Goal: Communication & Community: Share content

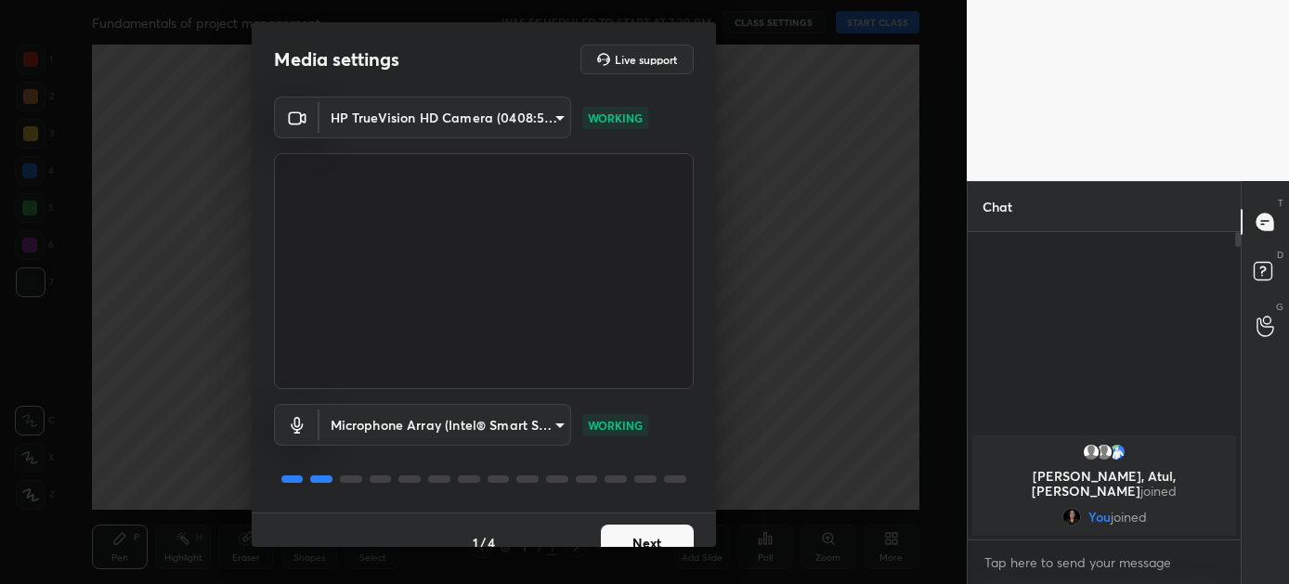
scroll to position [24, 0]
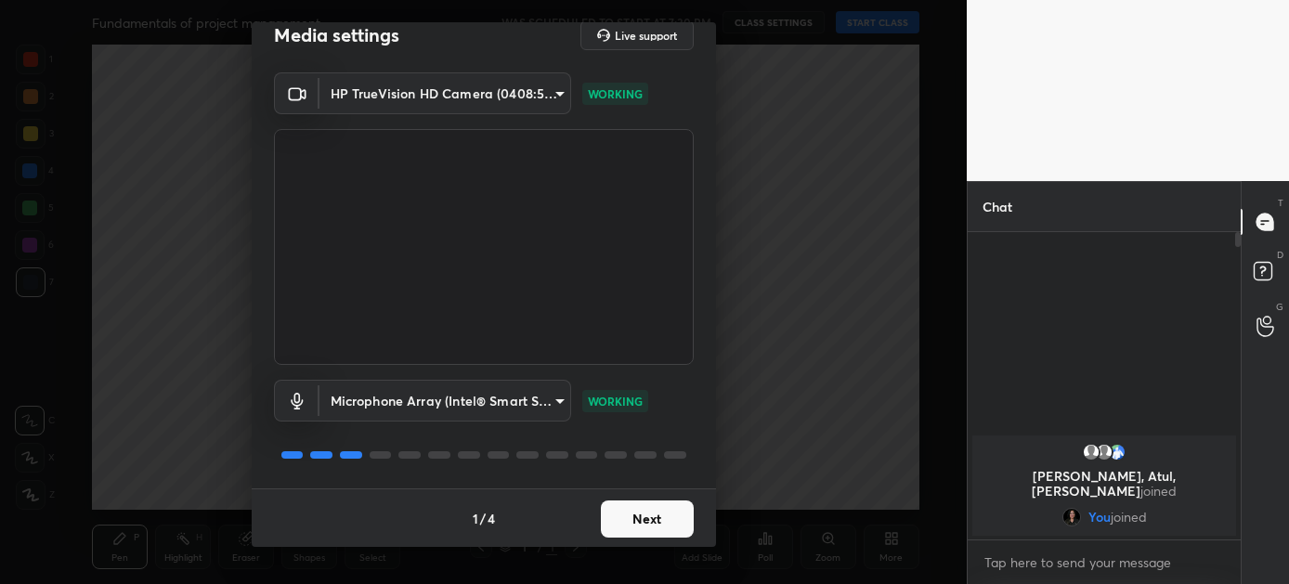
click at [626, 515] on button "Next" at bounding box center [647, 519] width 93 height 37
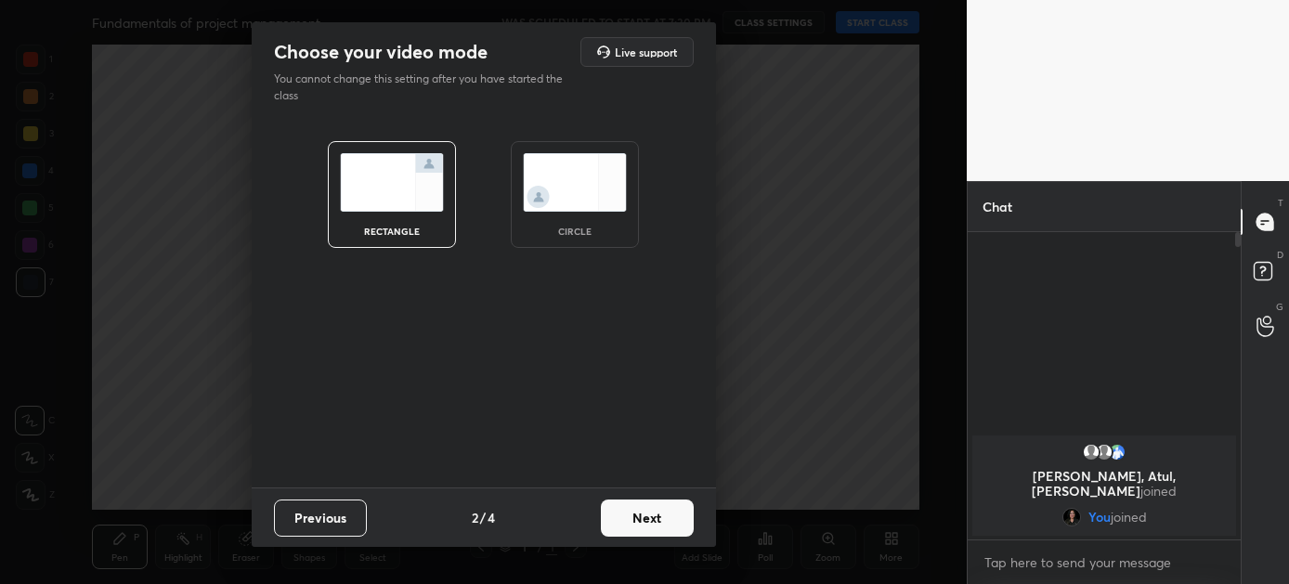
scroll to position [0, 0]
click at [626, 515] on button "Next" at bounding box center [647, 518] width 93 height 37
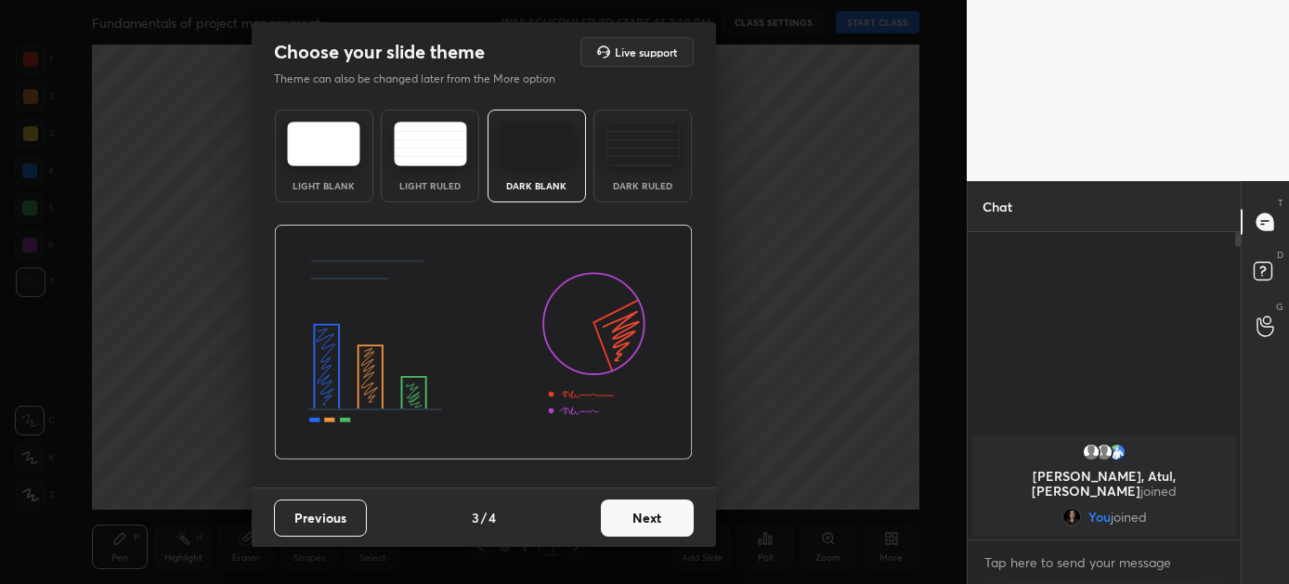
click at [626, 515] on button "Next" at bounding box center [647, 518] width 93 height 37
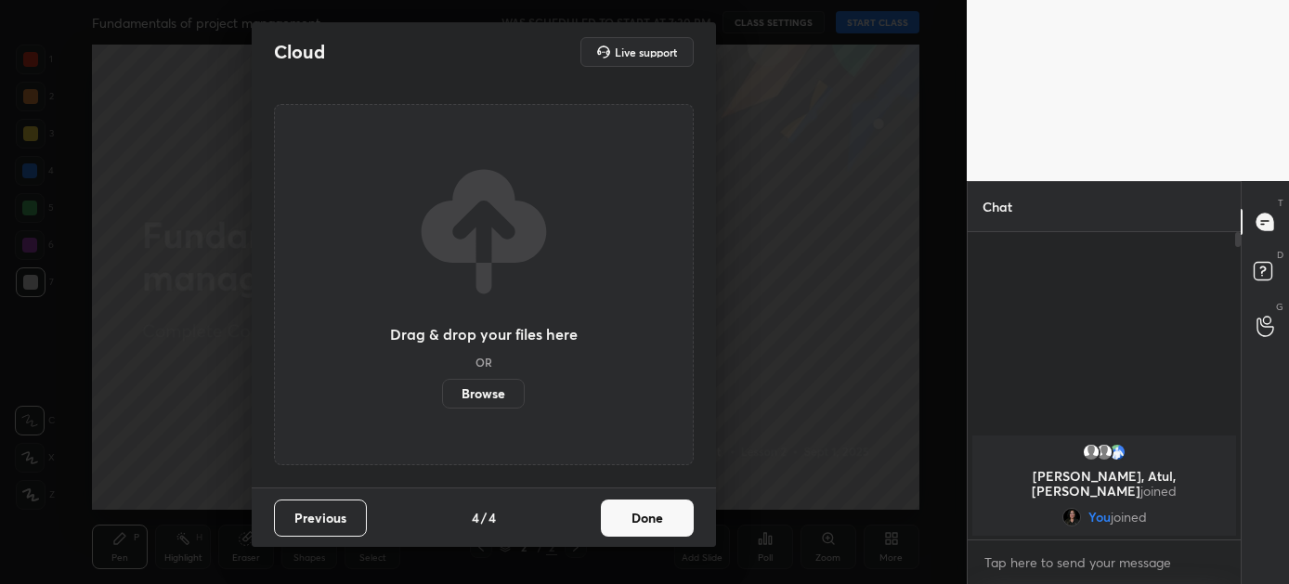
click at [626, 515] on button "Done" at bounding box center [647, 518] width 93 height 37
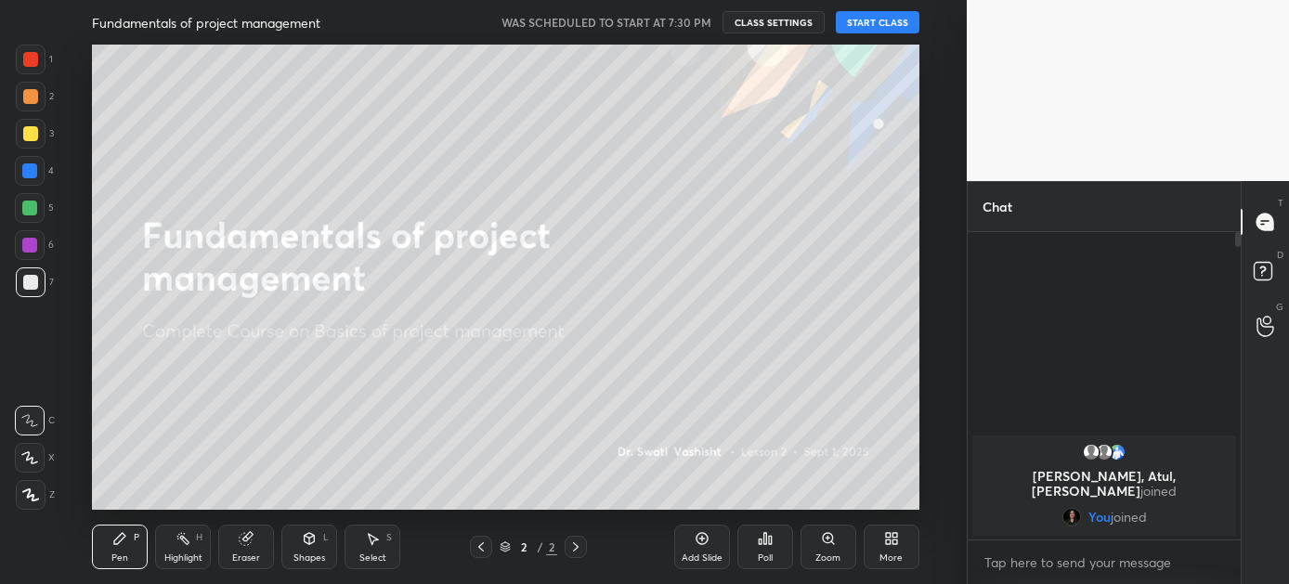
click at [874, 14] on button "START CLASS" at bounding box center [878, 22] width 84 height 22
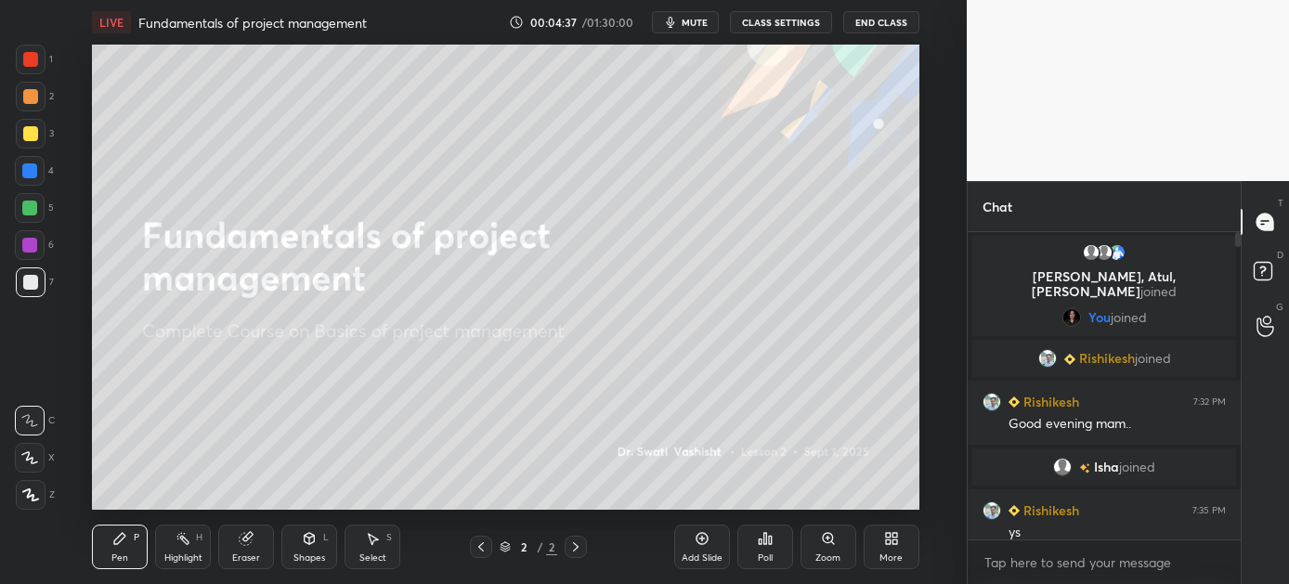
click at [882, 561] on div "More" at bounding box center [891, 558] width 23 height 9
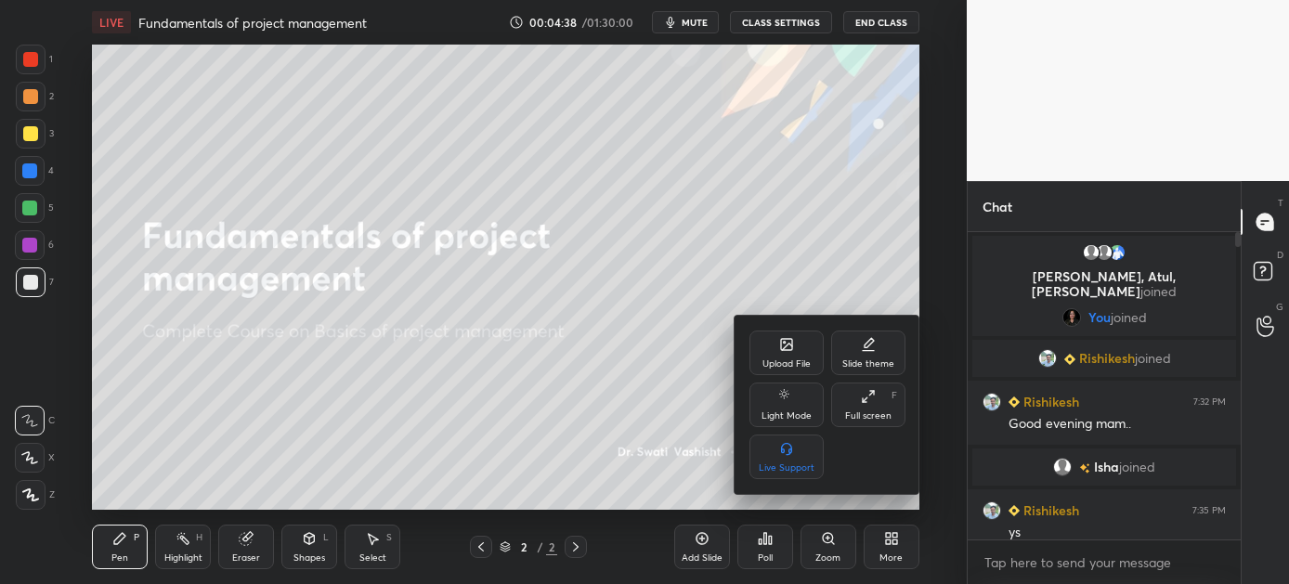
click at [790, 371] on div "Upload File" at bounding box center [787, 353] width 74 height 45
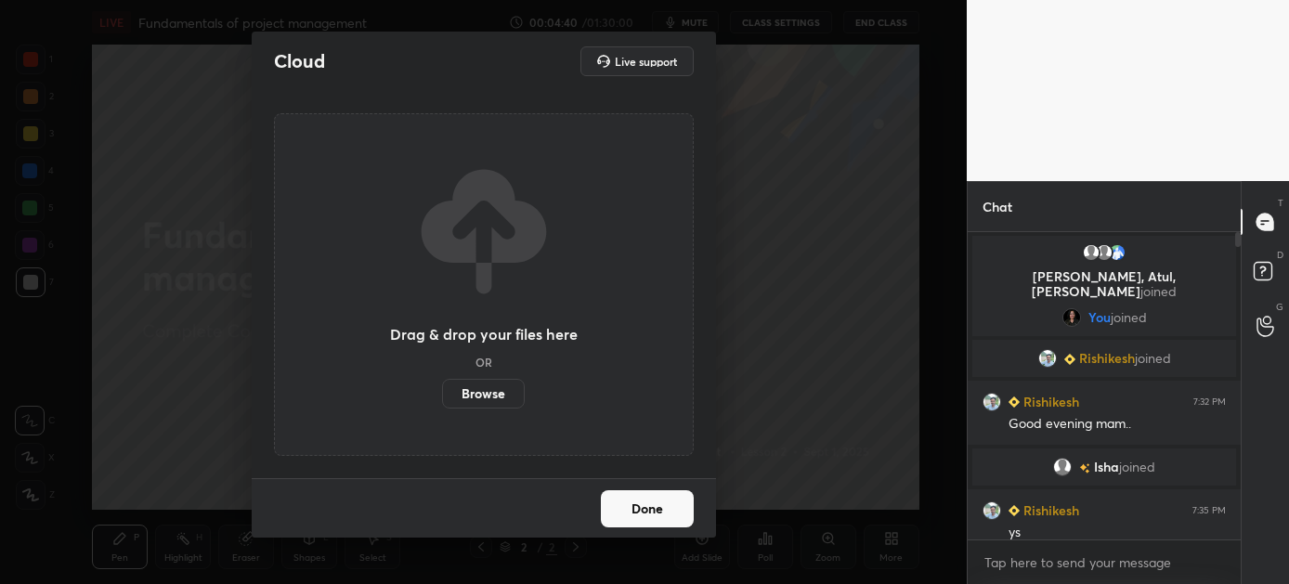
click at [501, 393] on label "Browse" at bounding box center [483, 394] width 83 height 30
click at [442, 393] on input "Browse" at bounding box center [442, 394] width 0 height 30
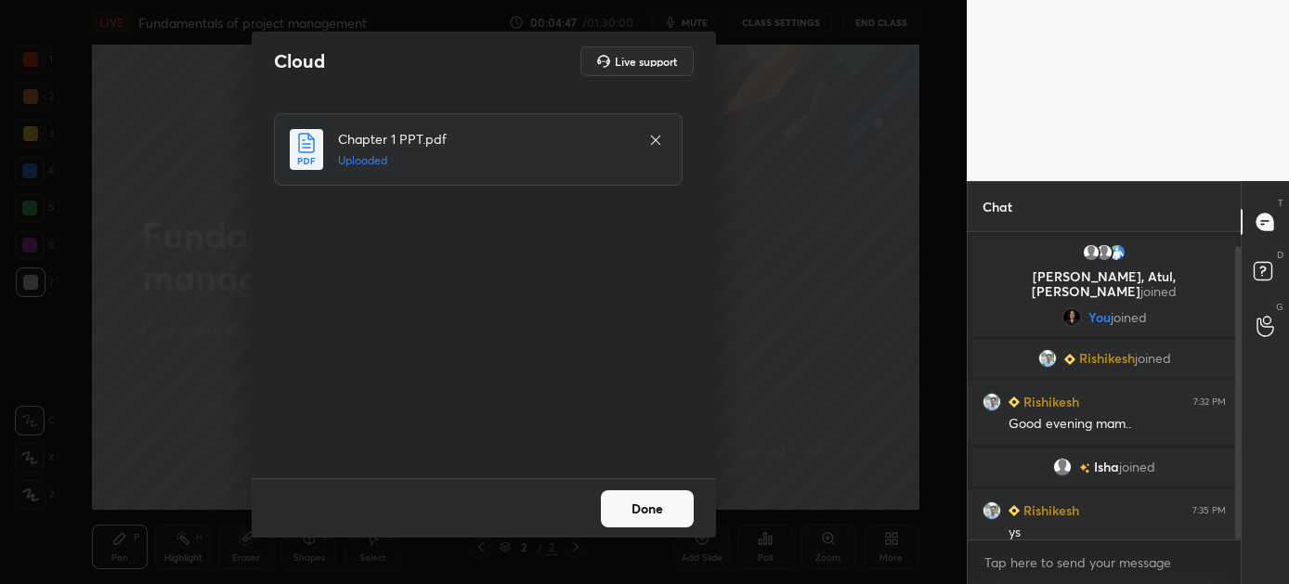
scroll to position [14, 0]
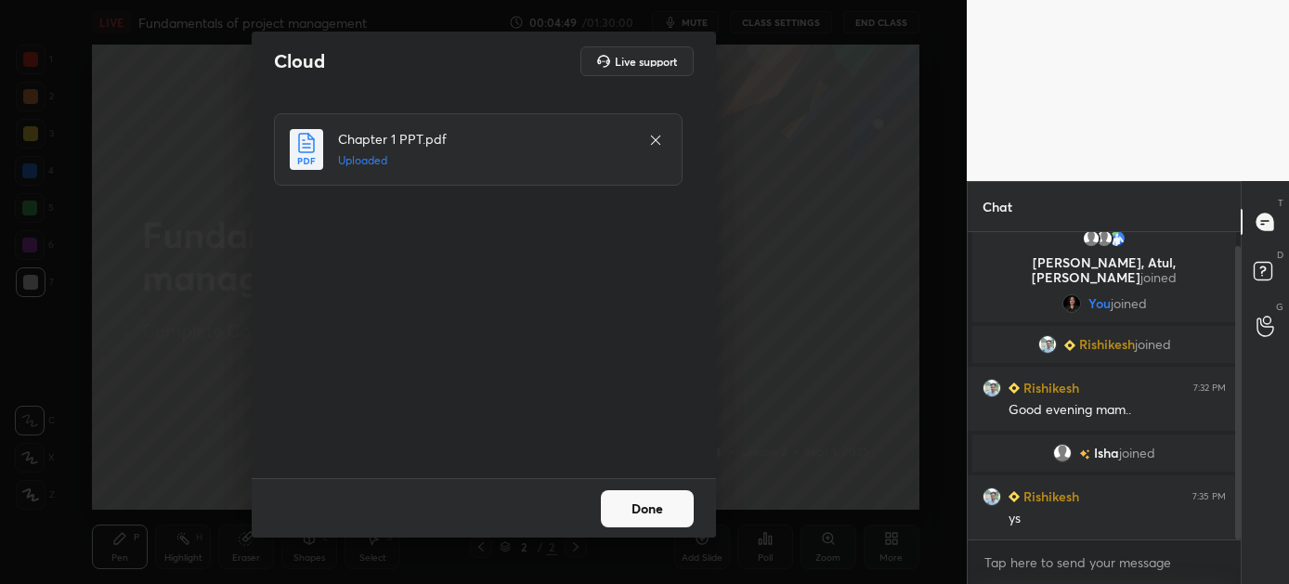
click at [649, 502] on button "Done" at bounding box center [647, 508] width 93 height 37
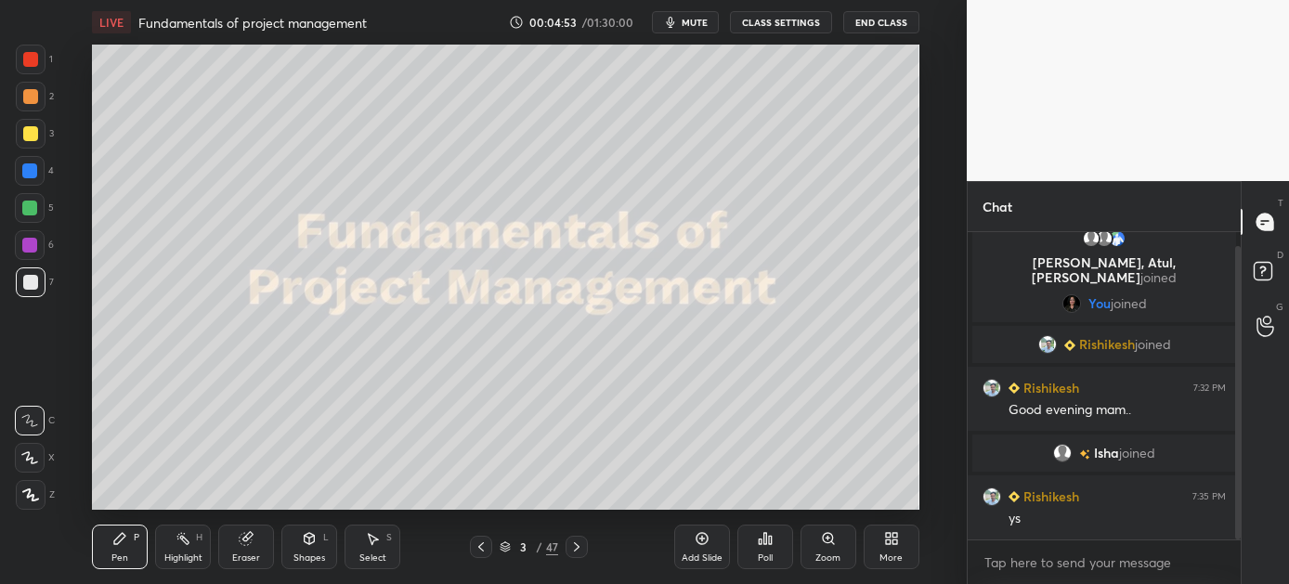
click at [574, 542] on icon at bounding box center [576, 547] width 15 height 15
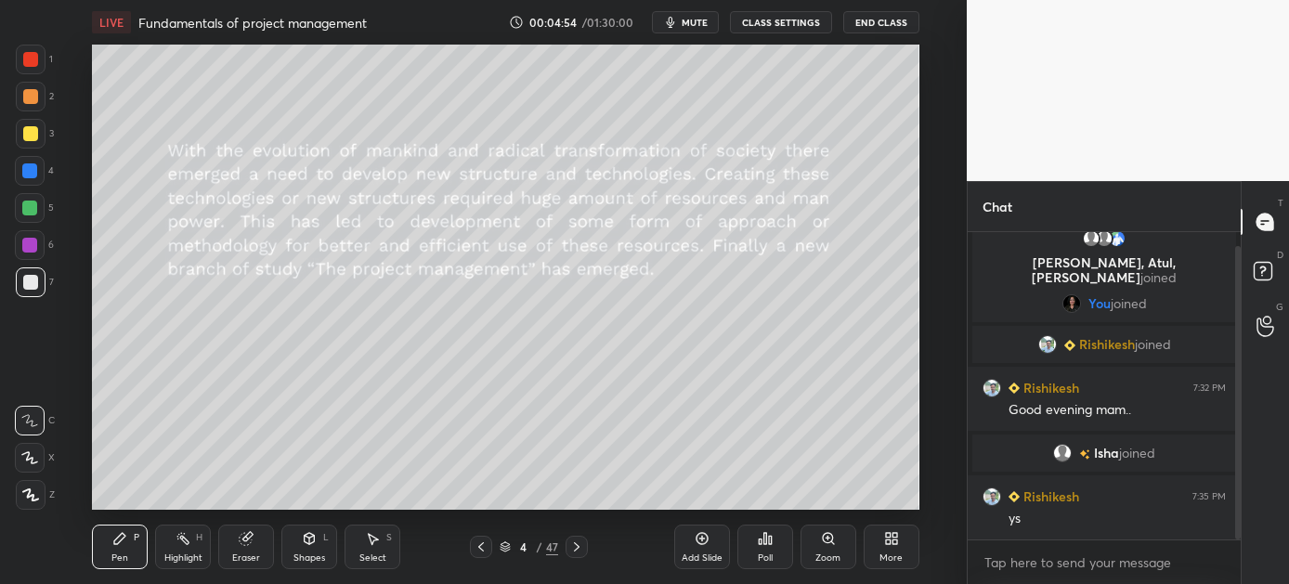
click at [574, 542] on icon at bounding box center [576, 547] width 15 height 15
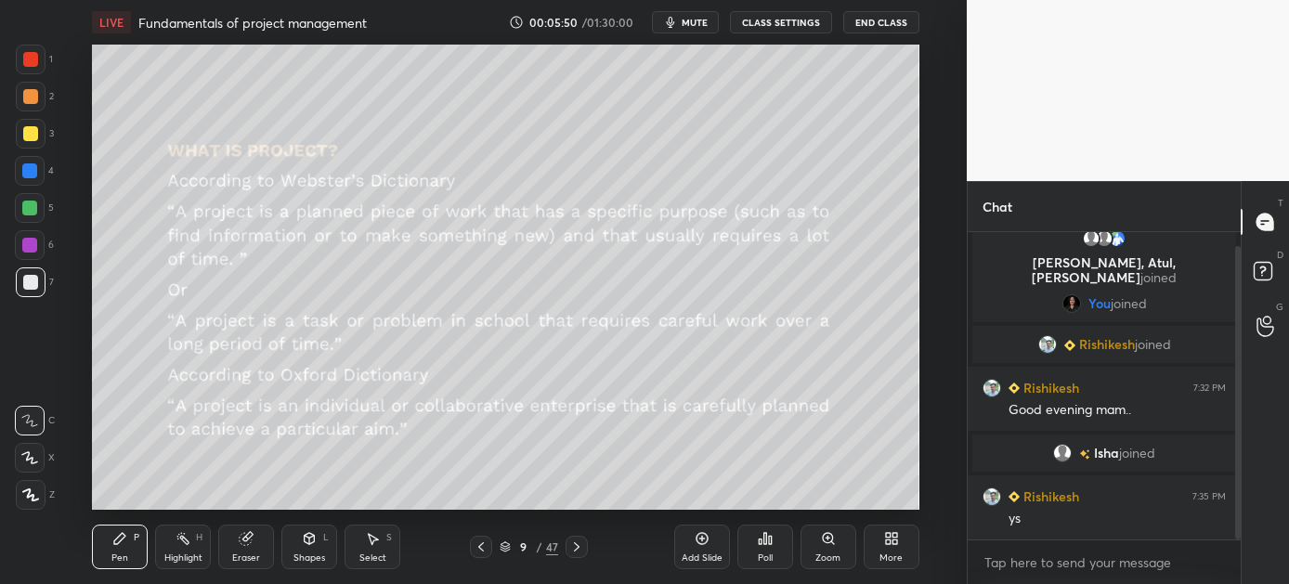
click at [574, 542] on icon at bounding box center [576, 547] width 15 height 15
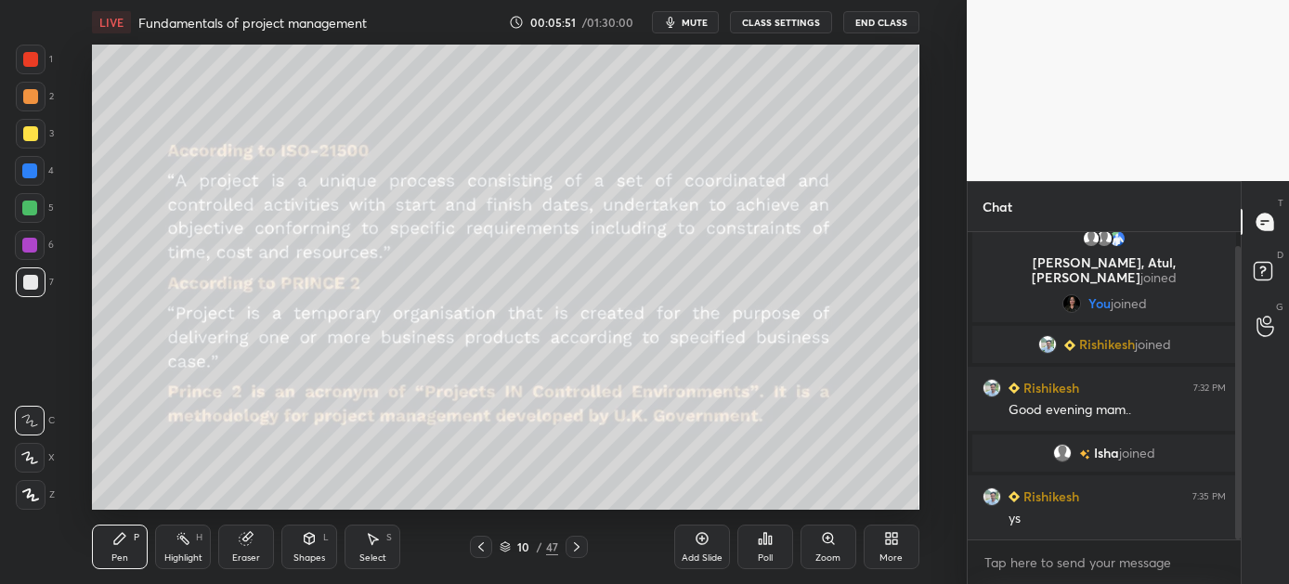
click at [574, 542] on icon at bounding box center [576, 547] width 15 height 15
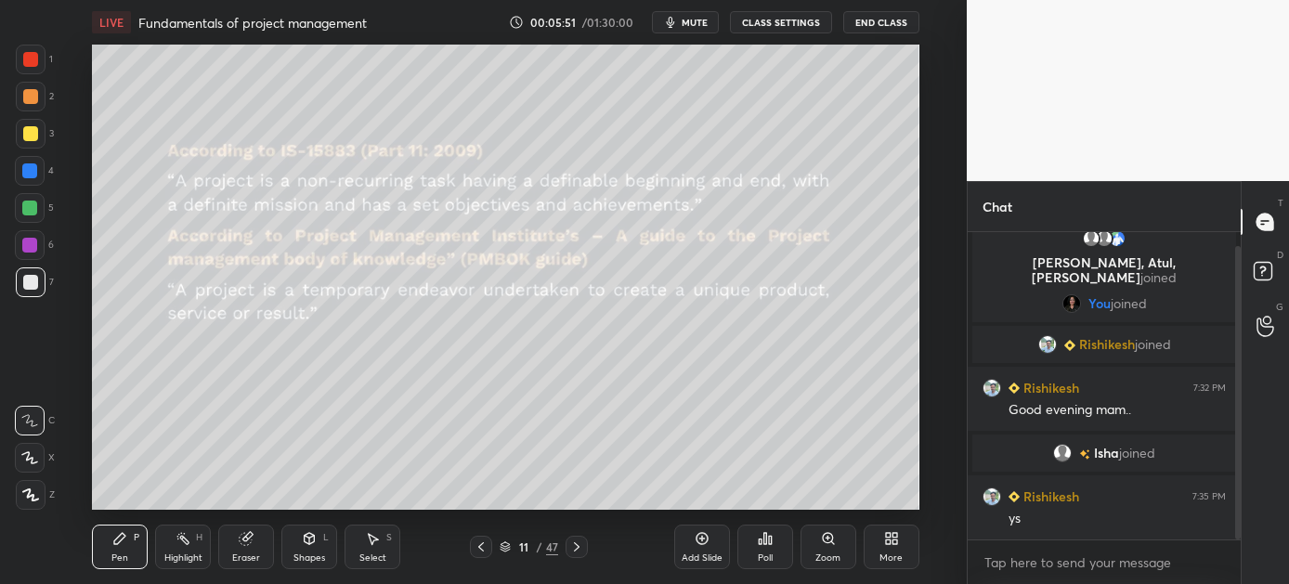
click at [574, 542] on icon at bounding box center [576, 547] width 15 height 15
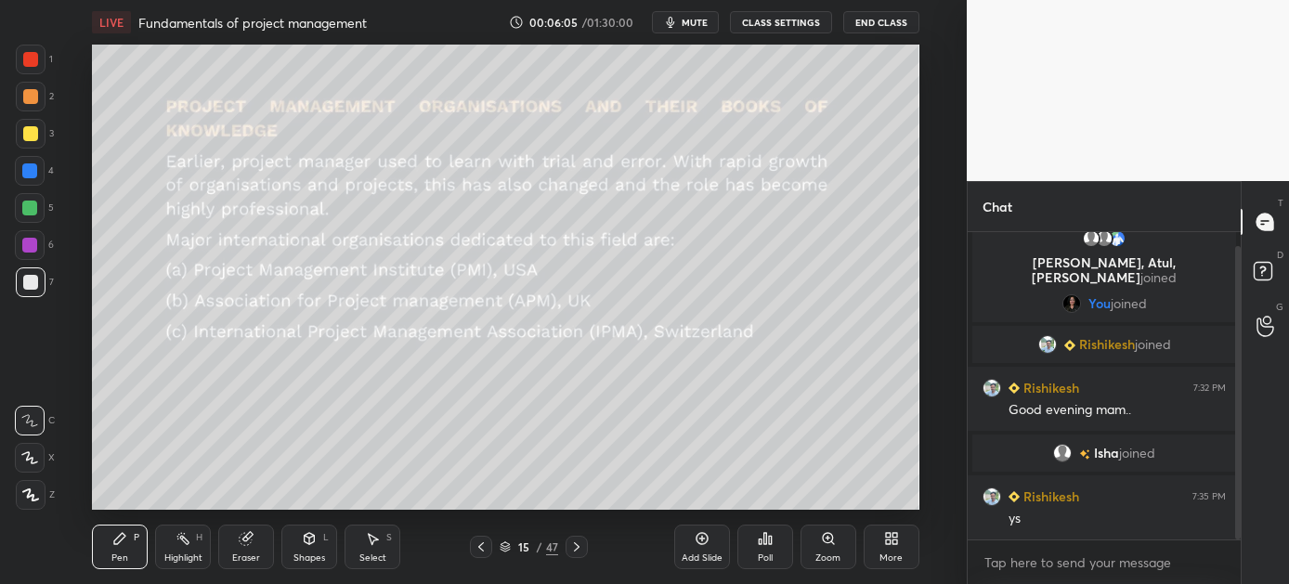
click at [481, 544] on icon at bounding box center [481, 546] width 6 height 9
click at [28, 203] on div at bounding box center [29, 208] width 15 height 15
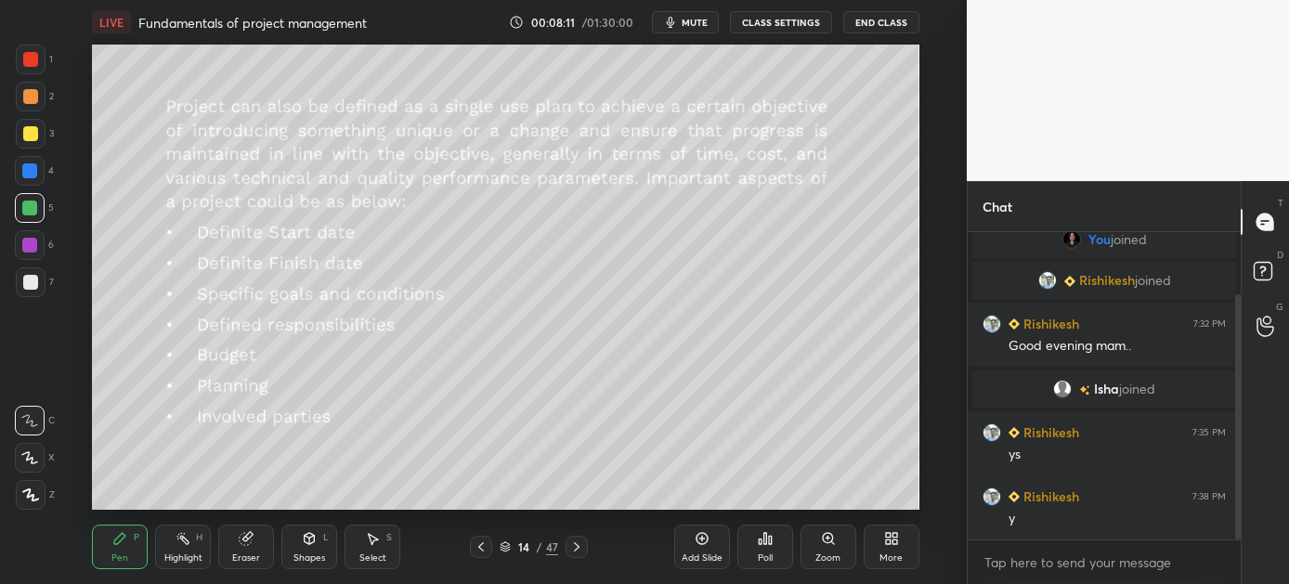
click at [573, 544] on icon at bounding box center [576, 547] width 15 height 15
click at [574, 549] on icon at bounding box center [576, 547] width 15 height 15
click at [480, 546] on icon at bounding box center [481, 547] width 15 height 15
click at [571, 556] on div at bounding box center [577, 547] width 22 height 22
click at [578, 544] on icon at bounding box center [576, 547] width 15 height 15
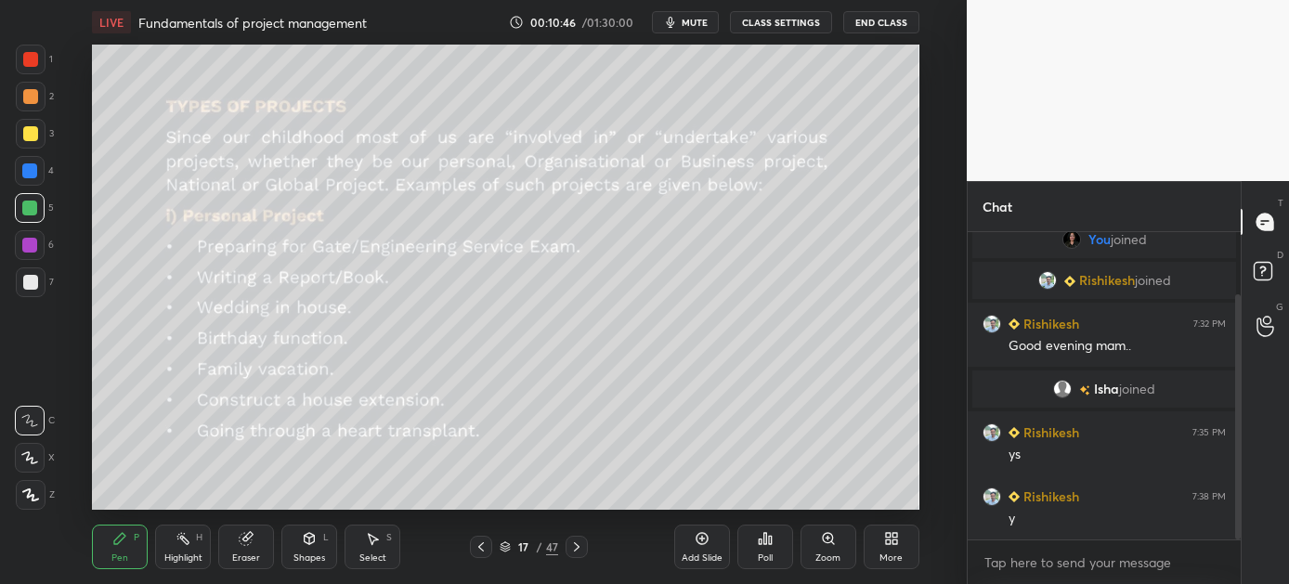
click at [307, 539] on icon at bounding box center [310, 538] width 10 height 11
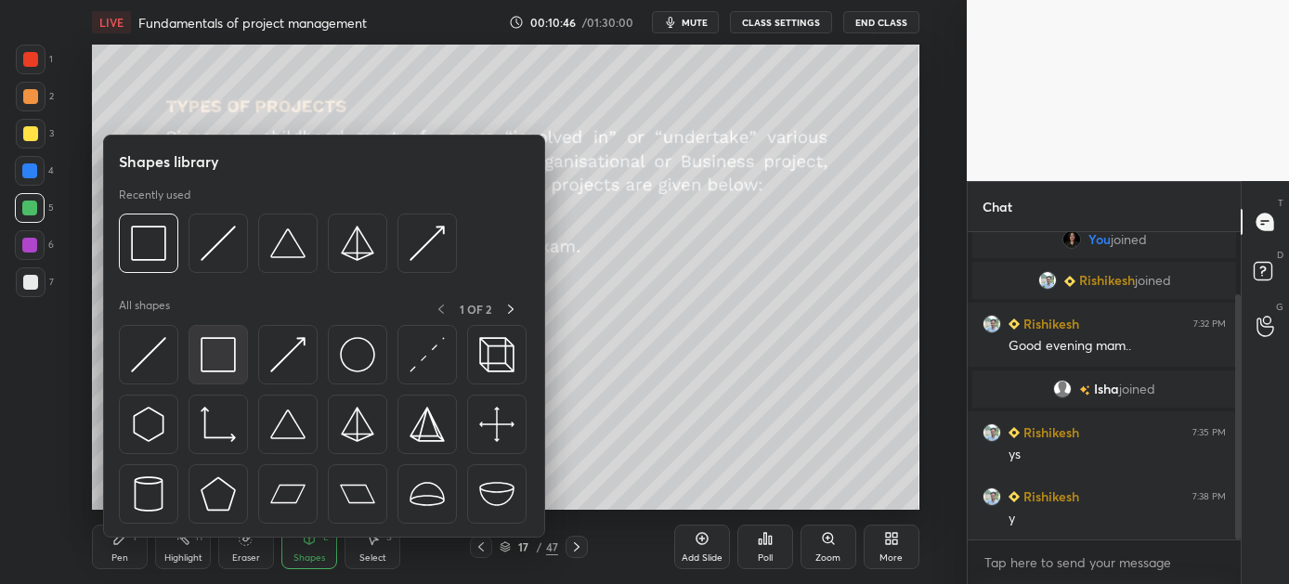
click at [225, 352] on img at bounding box center [218, 354] width 35 height 35
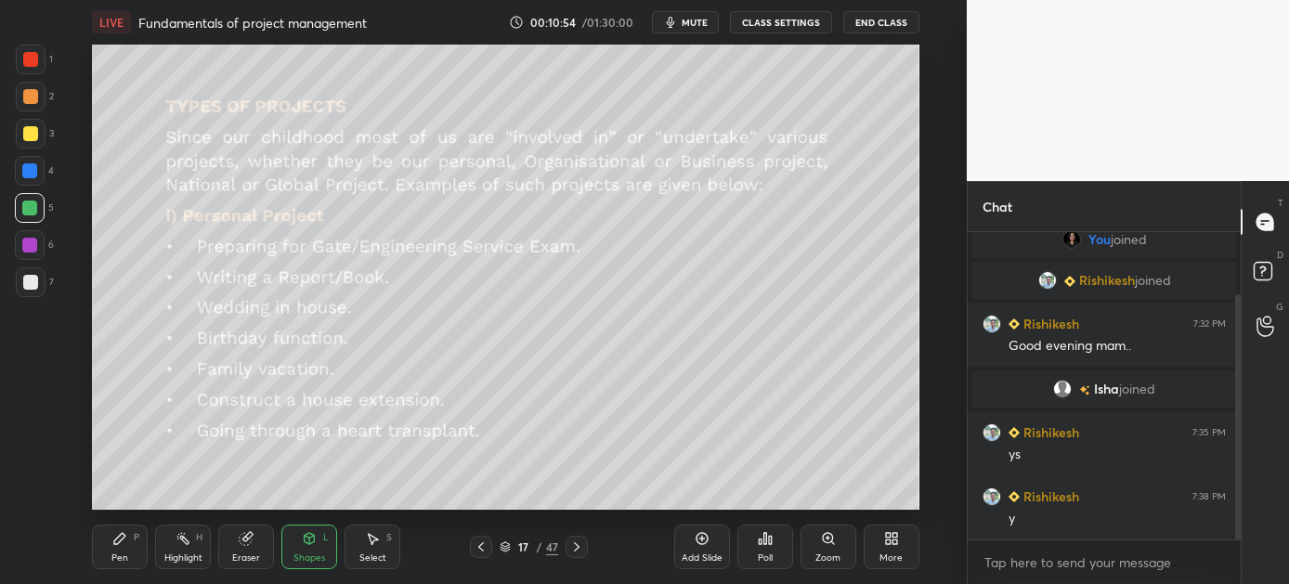
scroll to position [141, 0]
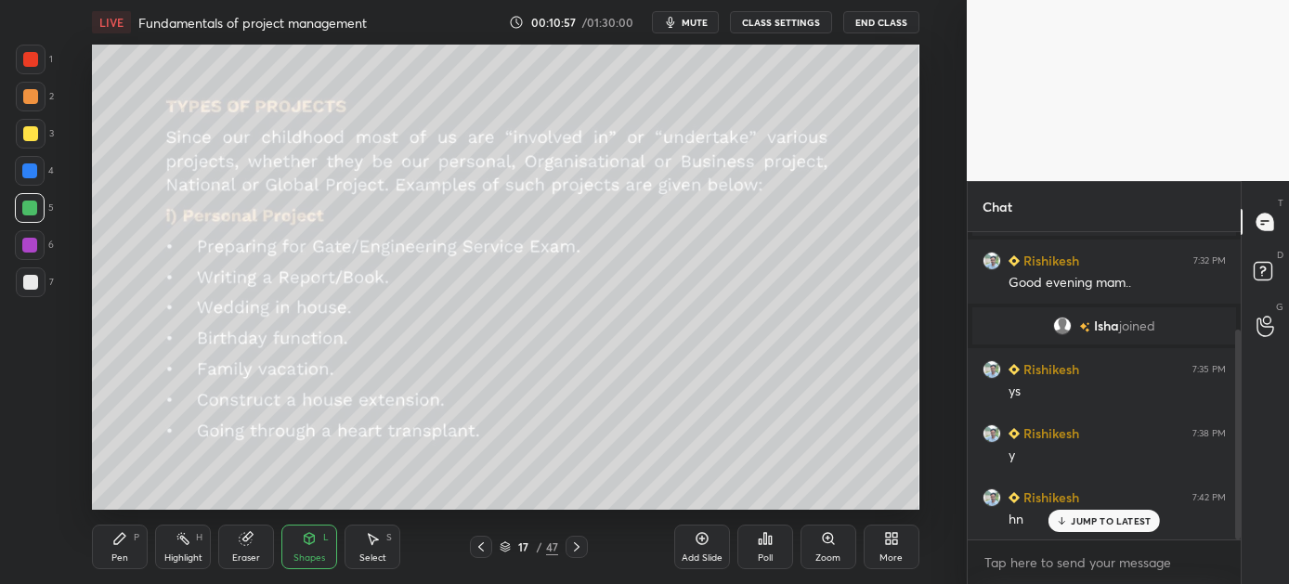
click at [1100, 523] on p "JUMP TO LATEST" at bounding box center [1111, 521] width 80 height 11
click at [112, 544] on icon at bounding box center [119, 538] width 15 height 15
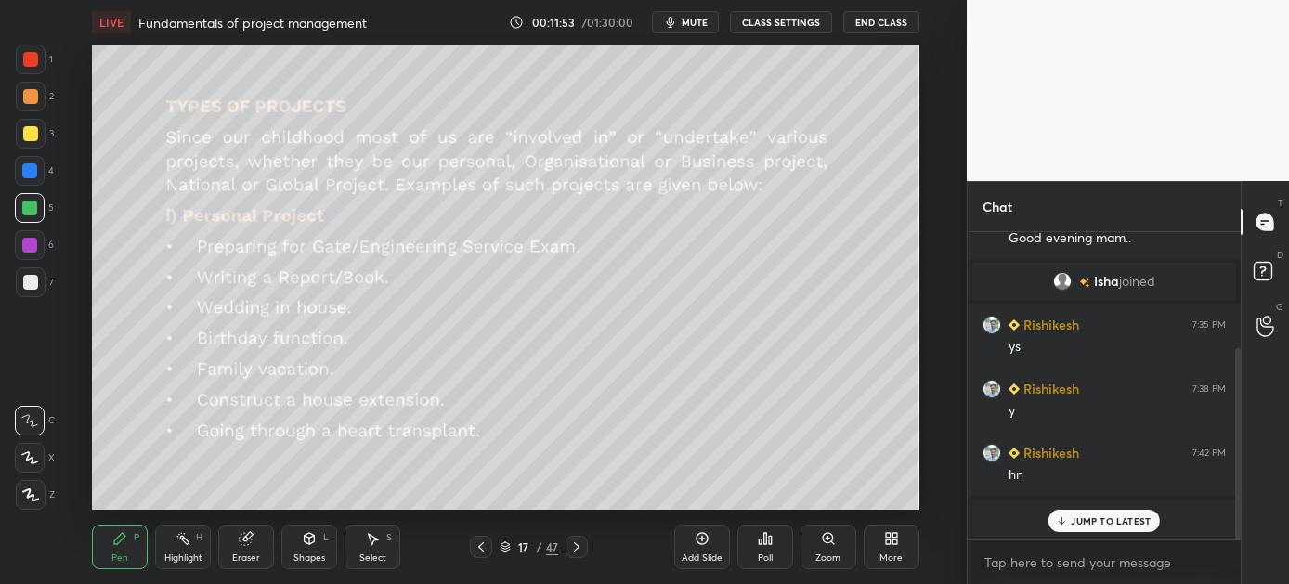
click at [1109, 516] on p "JUMP TO LATEST" at bounding box center [1111, 521] width 80 height 11
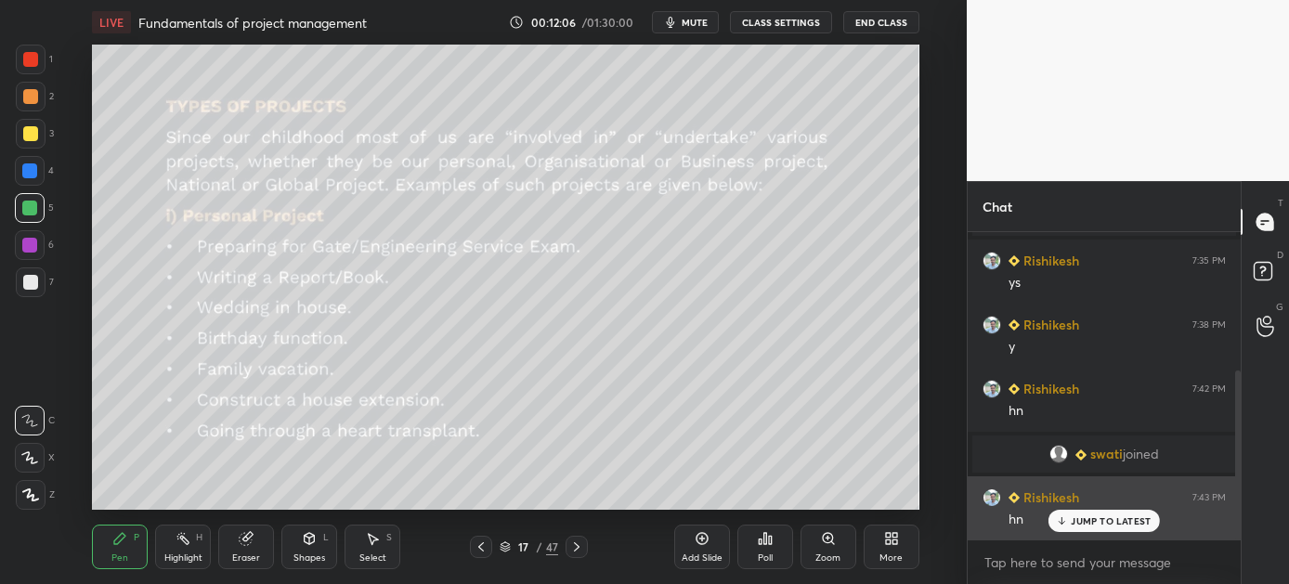
click at [1132, 518] on p "JUMP TO LATEST" at bounding box center [1111, 521] width 80 height 11
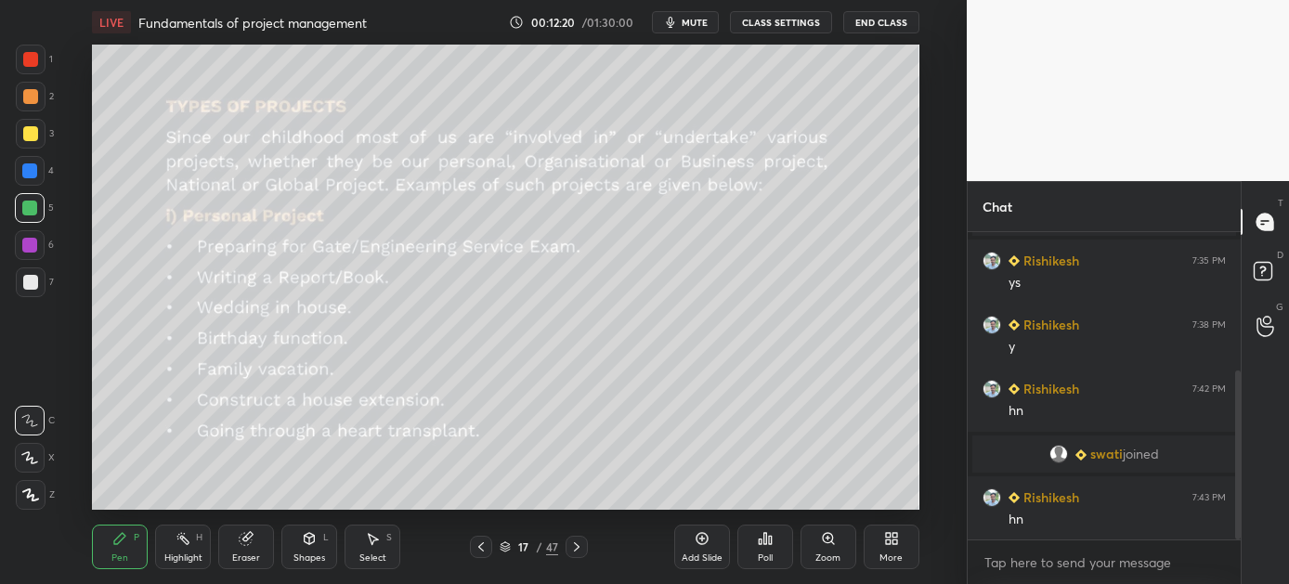
click at [577, 546] on icon at bounding box center [577, 546] width 6 height 9
click at [575, 547] on icon at bounding box center [576, 547] width 15 height 15
click at [577, 544] on icon at bounding box center [576, 547] width 15 height 15
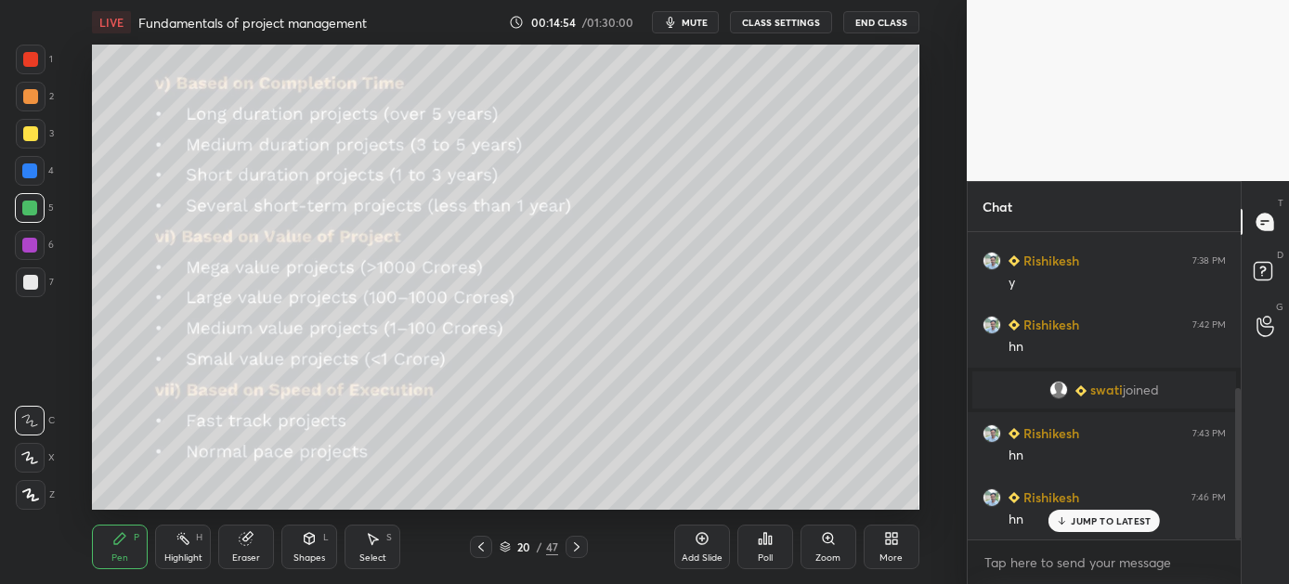
click at [1104, 523] on p "JUMP TO LATEST" at bounding box center [1111, 521] width 80 height 11
click at [575, 545] on icon at bounding box center [576, 547] width 15 height 15
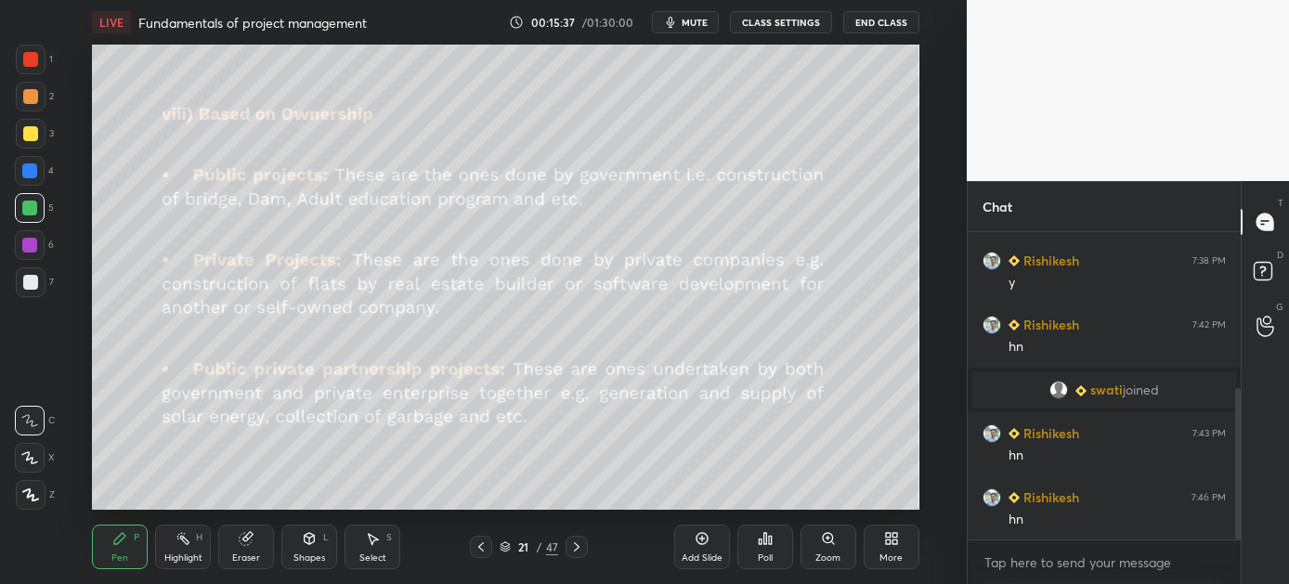
click at [299, 542] on div "Shapes L" at bounding box center [309, 547] width 56 height 45
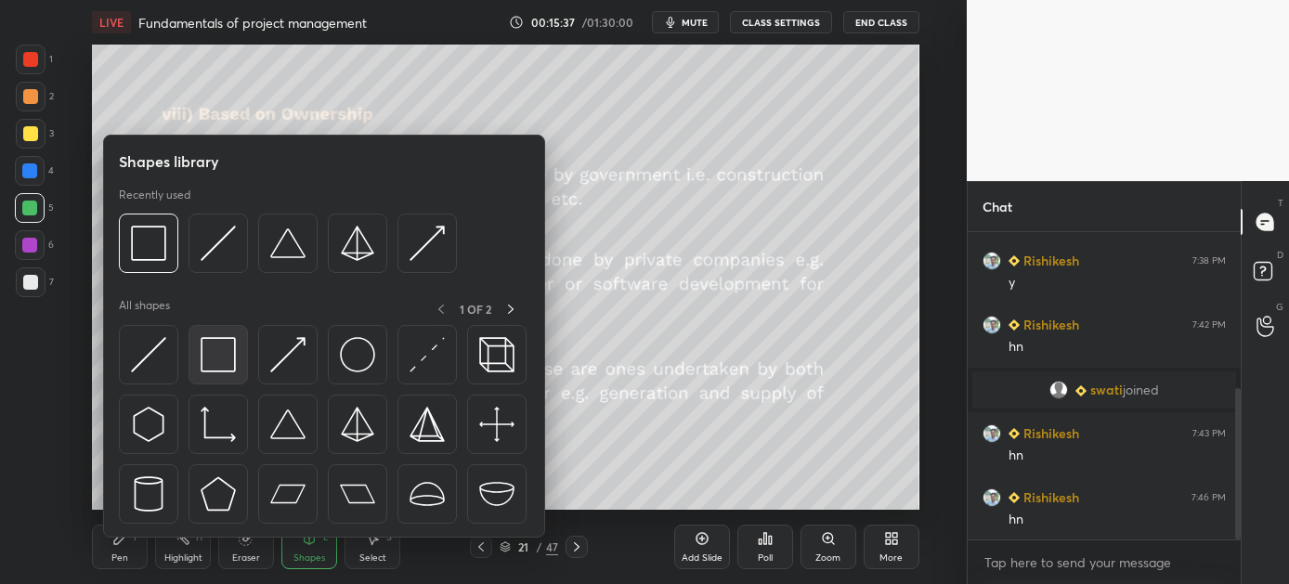
click at [220, 351] on img at bounding box center [218, 354] width 35 height 35
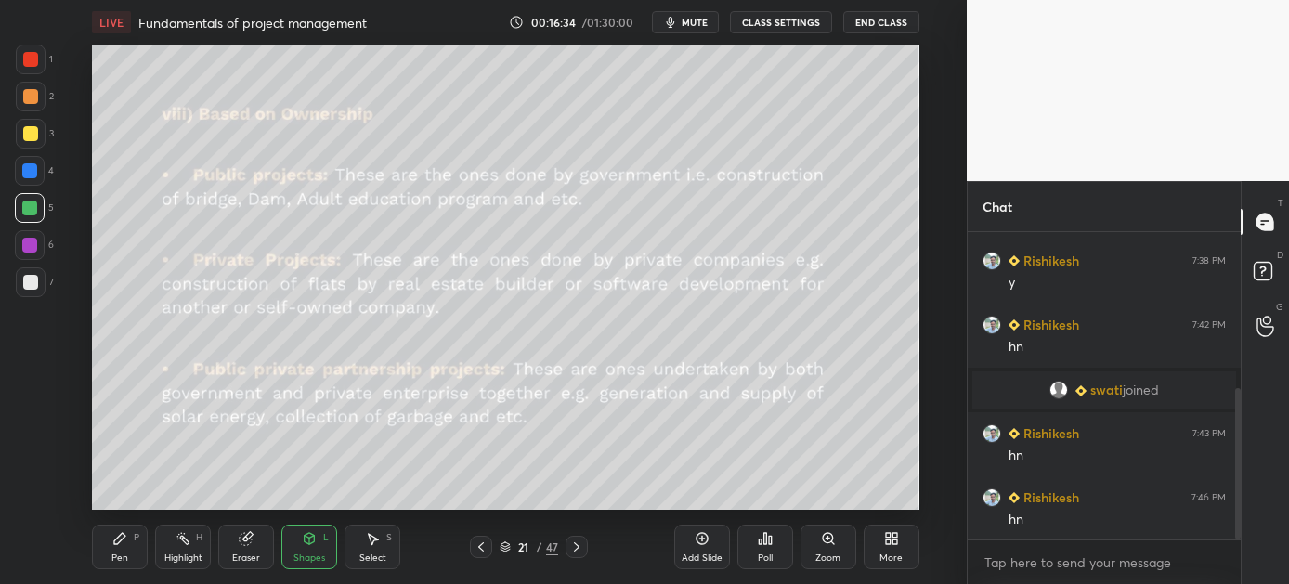
click at [570, 542] on icon at bounding box center [576, 547] width 15 height 15
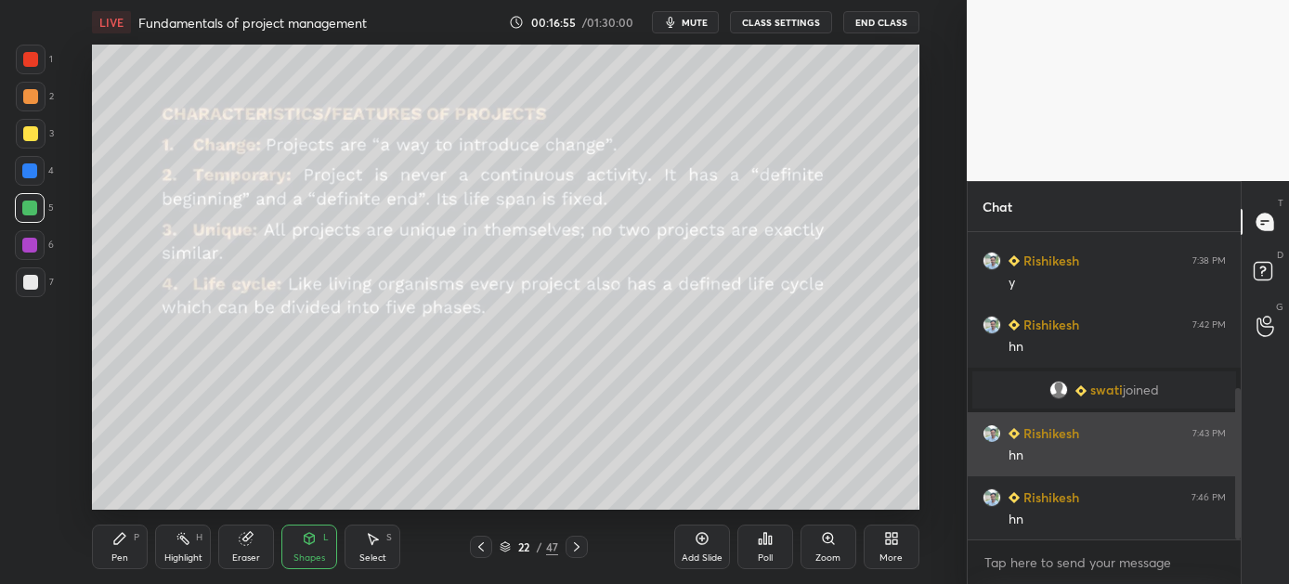
scroll to position [379, 0]
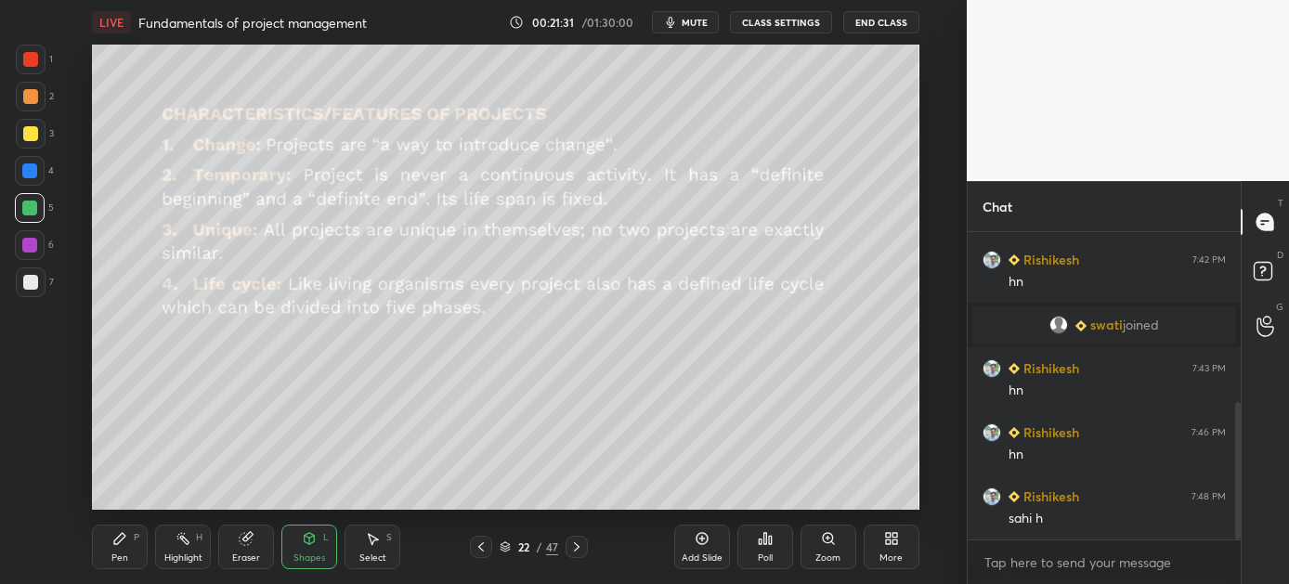
click at [575, 544] on icon at bounding box center [576, 547] width 15 height 15
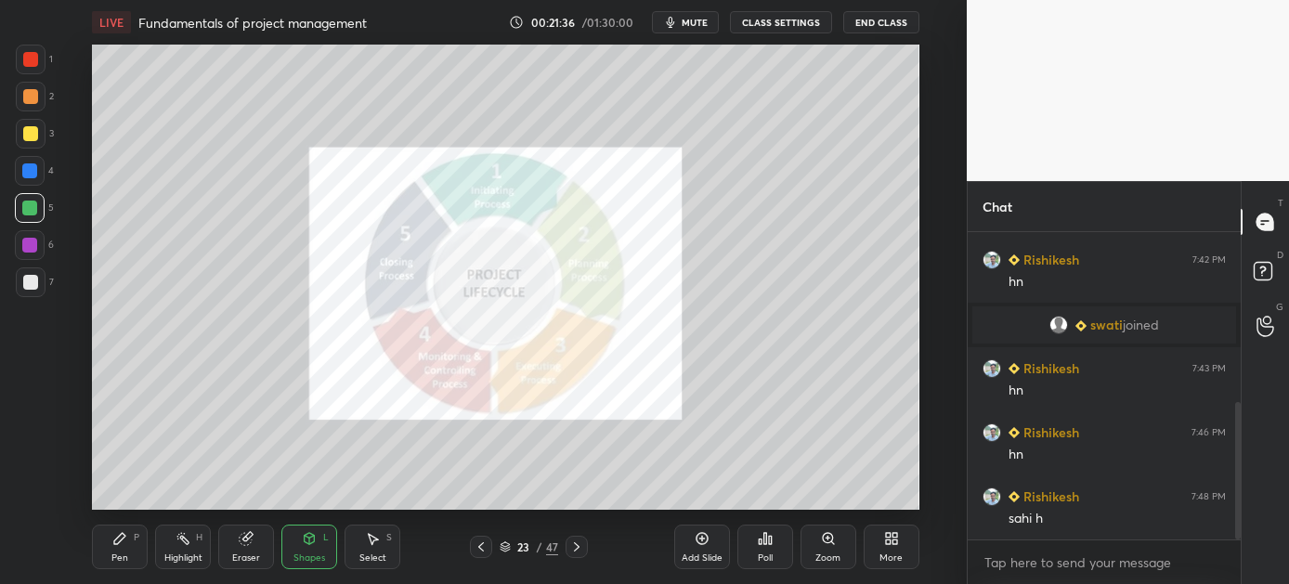
click at [136, 552] on div "Pen P" at bounding box center [120, 547] width 56 height 45
click at [32, 67] on div at bounding box center [31, 60] width 30 height 30
drag, startPoint x: 577, startPoint y: 547, endPoint x: 565, endPoint y: 550, distance: 12.4
click at [574, 549] on icon at bounding box center [576, 547] width 15 height 15
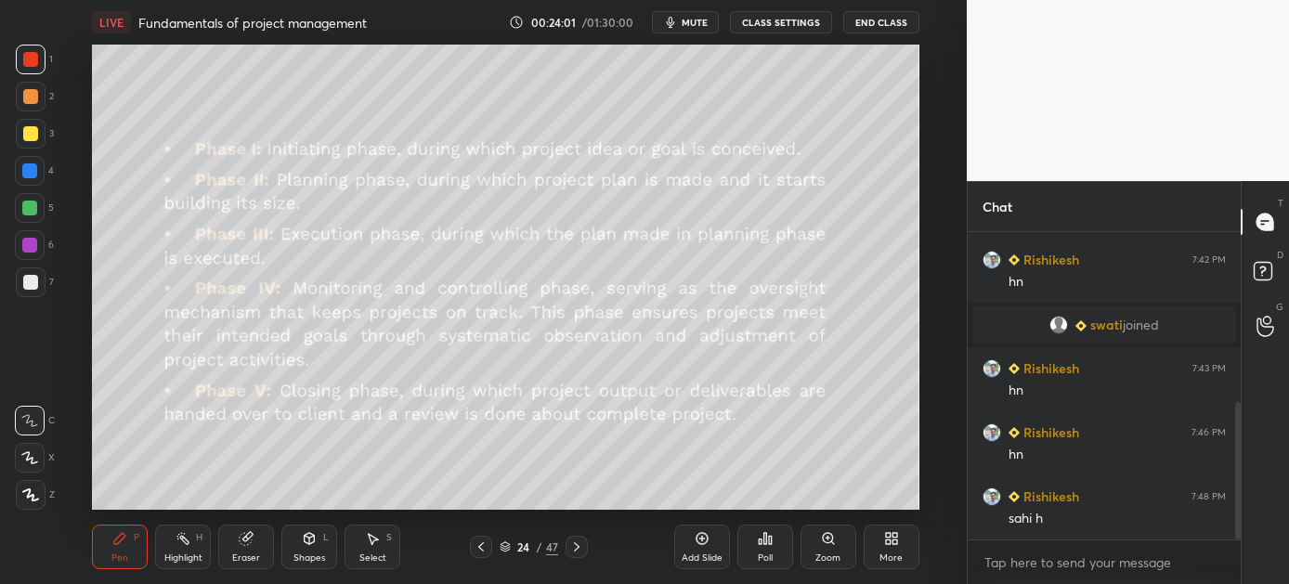
click at [312, 546] on div "Shapes L" at bounding box center [309, 547] width 56 height 45
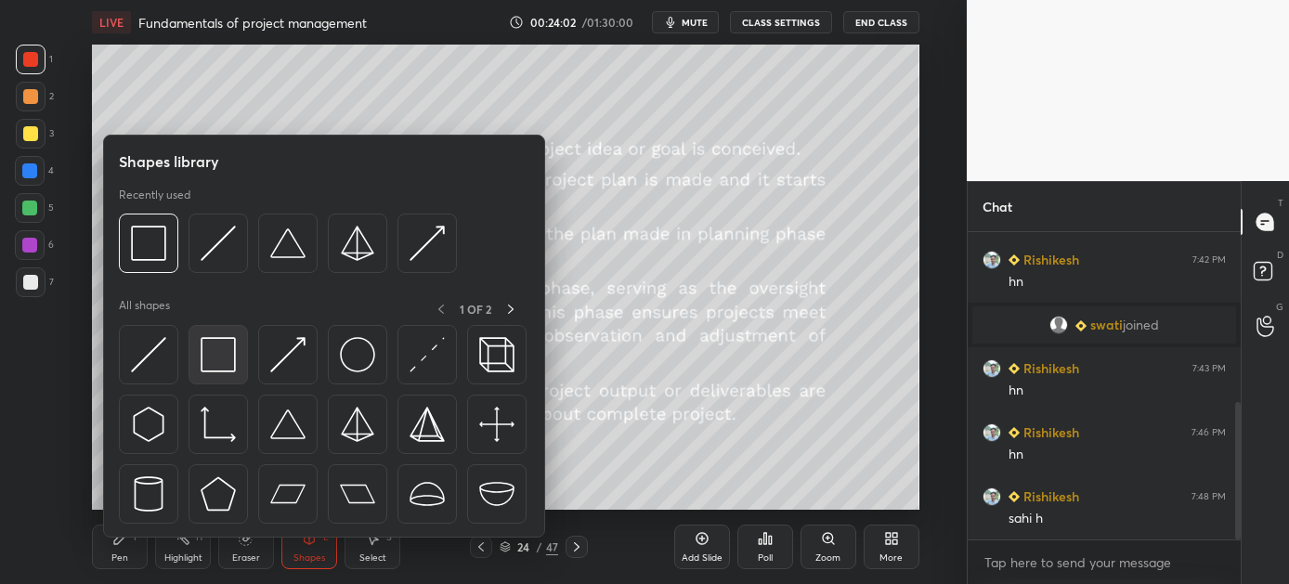
click at [213, 367] on img at bounding box center [218, 354] width 35 height 35
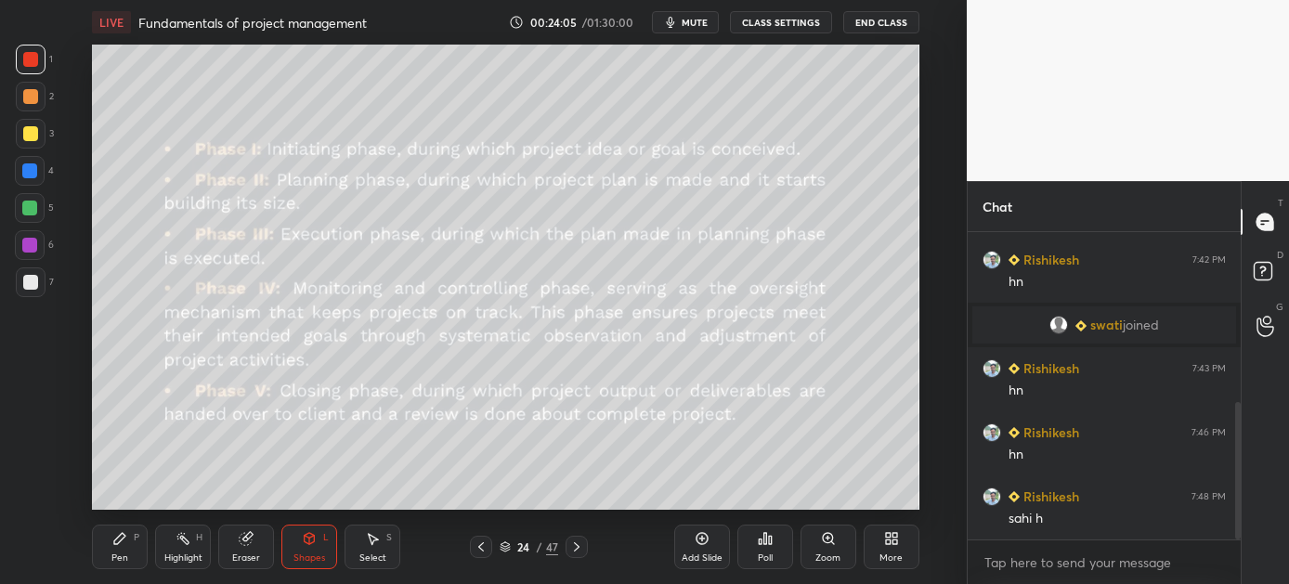
click at [37, 202] on div at bounding box center [30, 208] width 30 height 30
drag, startPoint x: 573, startPoint y: 543, endPoint x: 560, endPoint y: 537, distance: 14.5
click at [572, 542] on icon at bounding box center [576, 547] width 15 height 15
click at [483, 552] on icon at bounding box center [481, 547] width 15 height 15
click at [580, 548] on icon at bounding box center [576, 547] width 15 height 15
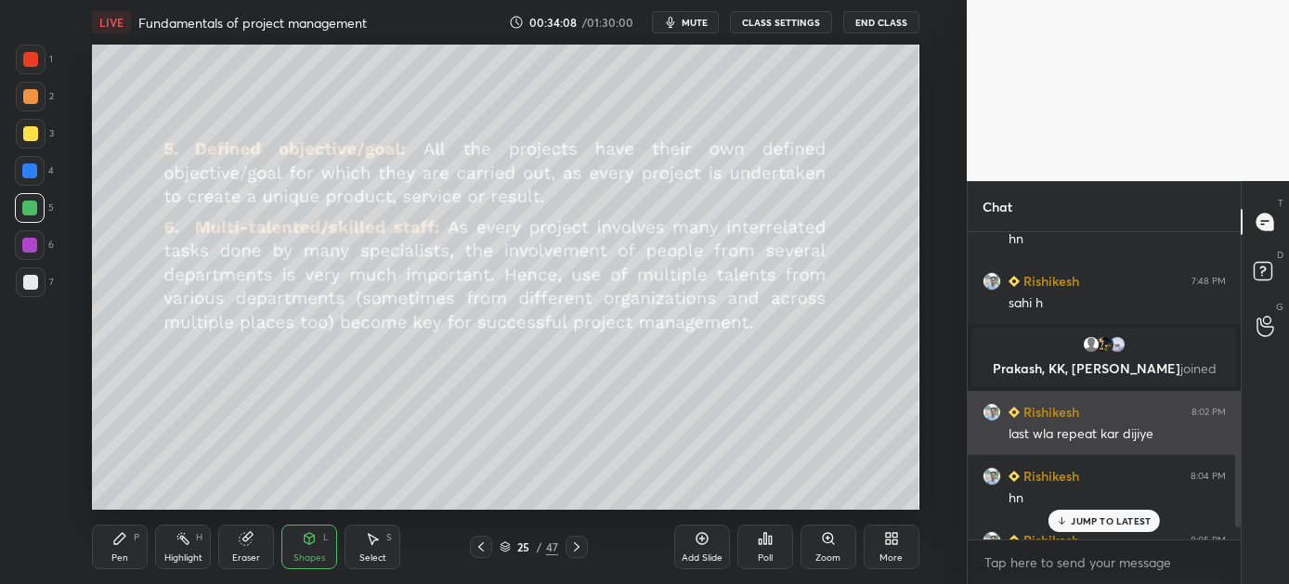
scroll to position [638, 0]
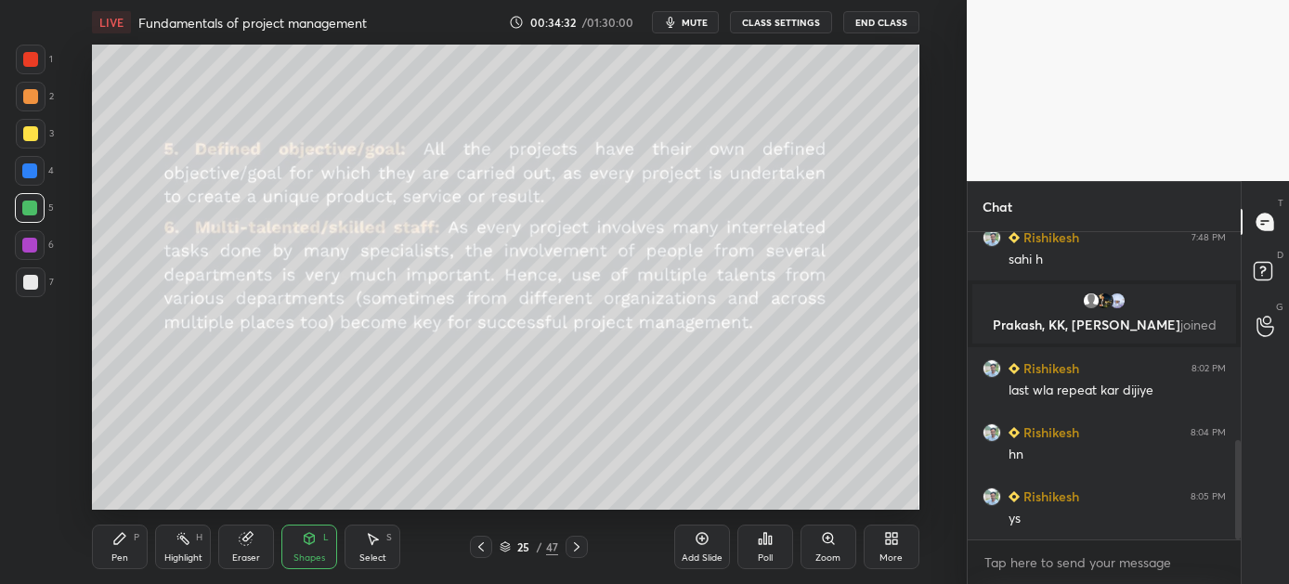
click at [574, 543] on icon at bounding box center [577, 546] width 6 height 9
drag, startPoint x: 122, startPoint y: 546, endPoint x: 134, endPoint y: 547, distance: 12.1
click at [122, 545] on div "Pen P" at bounding box center [120, 547] width 56 height 45
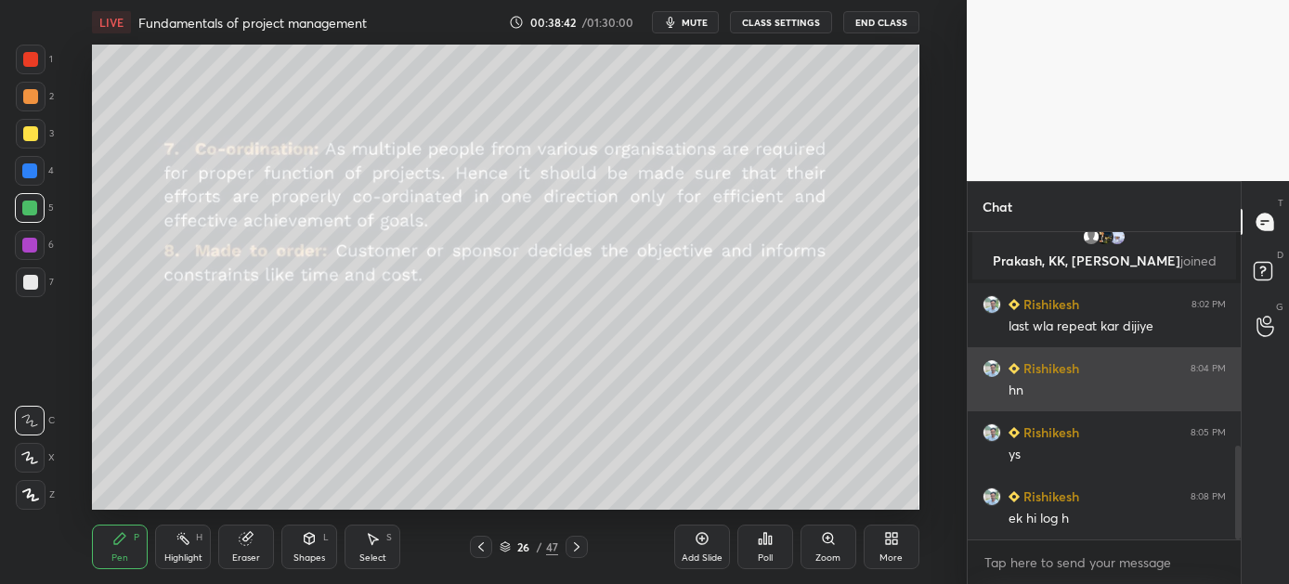
scroll to position [765, 0]
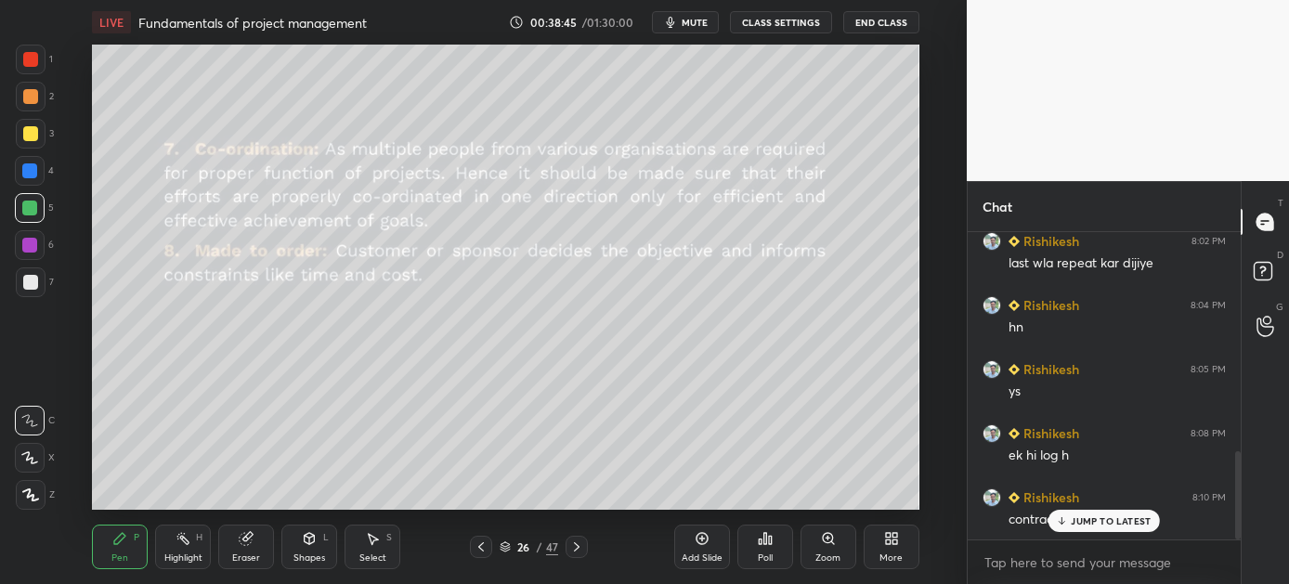
click at [1122, 518] on p "JUMP TO LATEST" at bounding box center [1111, 521] width 80 height 11
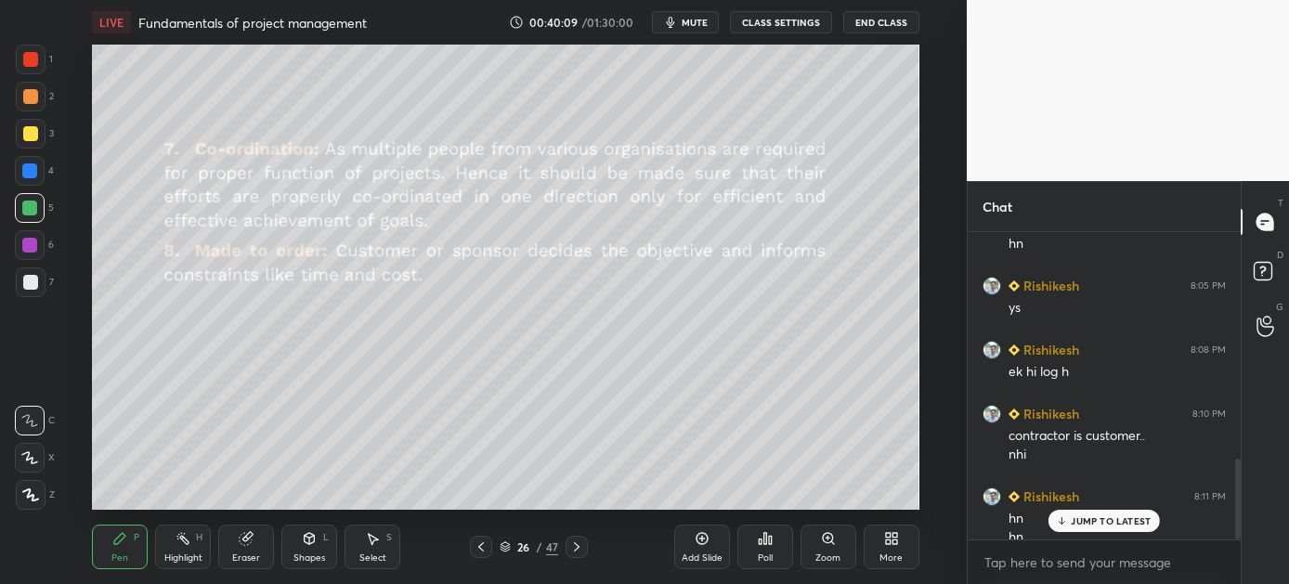
scroll to position [867, 0]
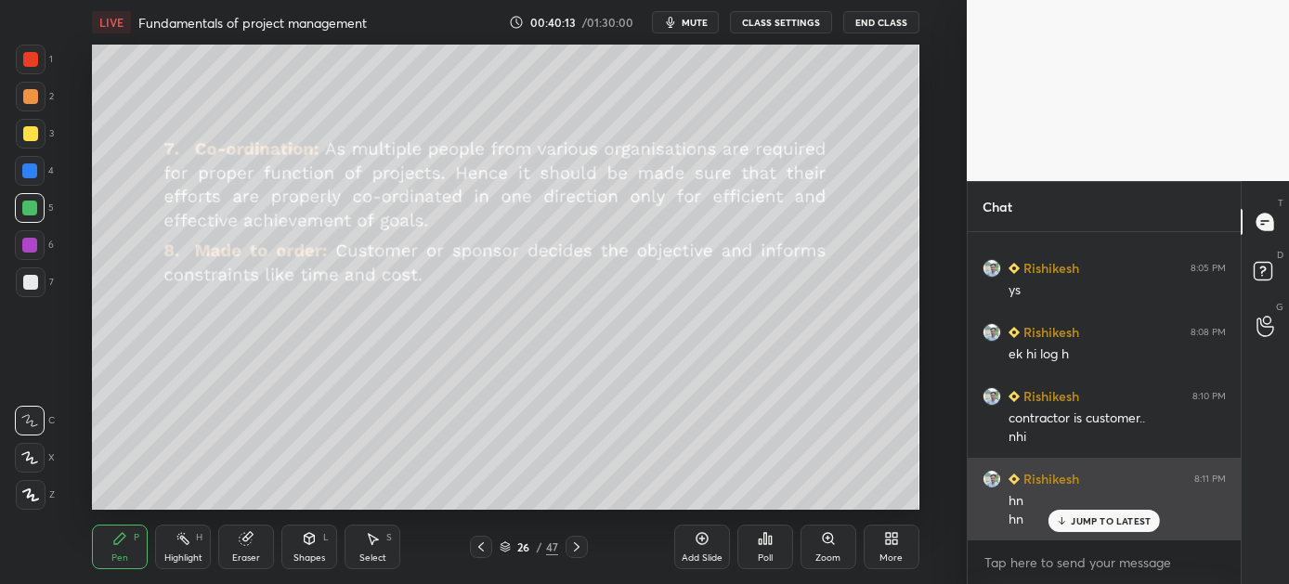
click at [1083, 519] on p "JUMP TO LATEST" at bounding box center [1111, 521] width 80 height 11
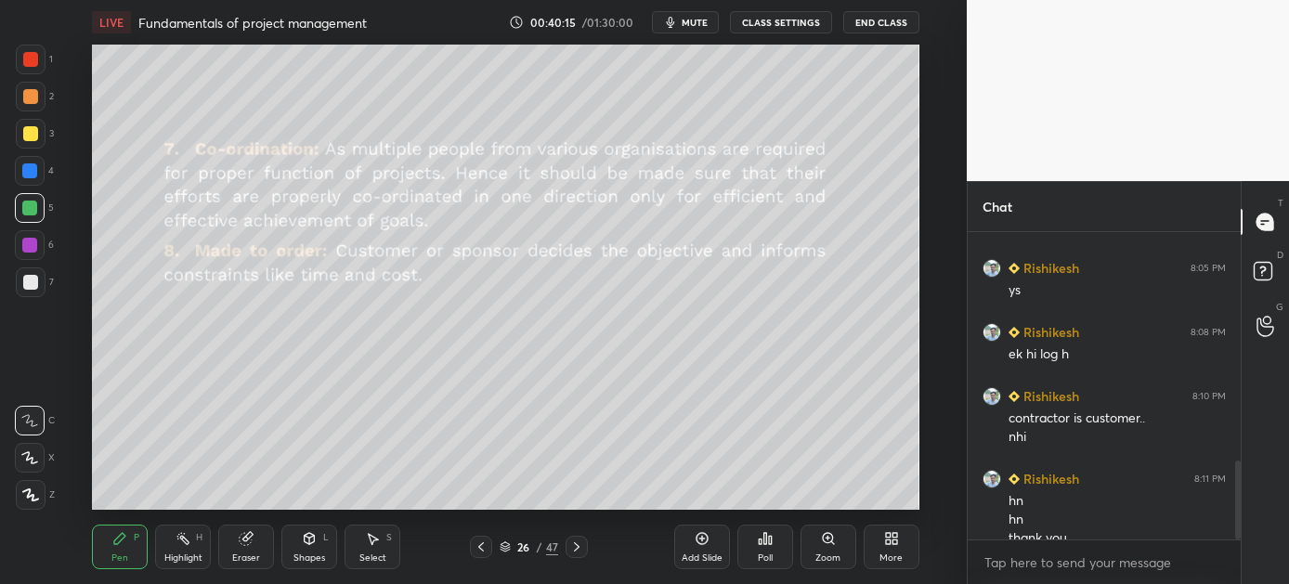
scroll to position [886, 0]
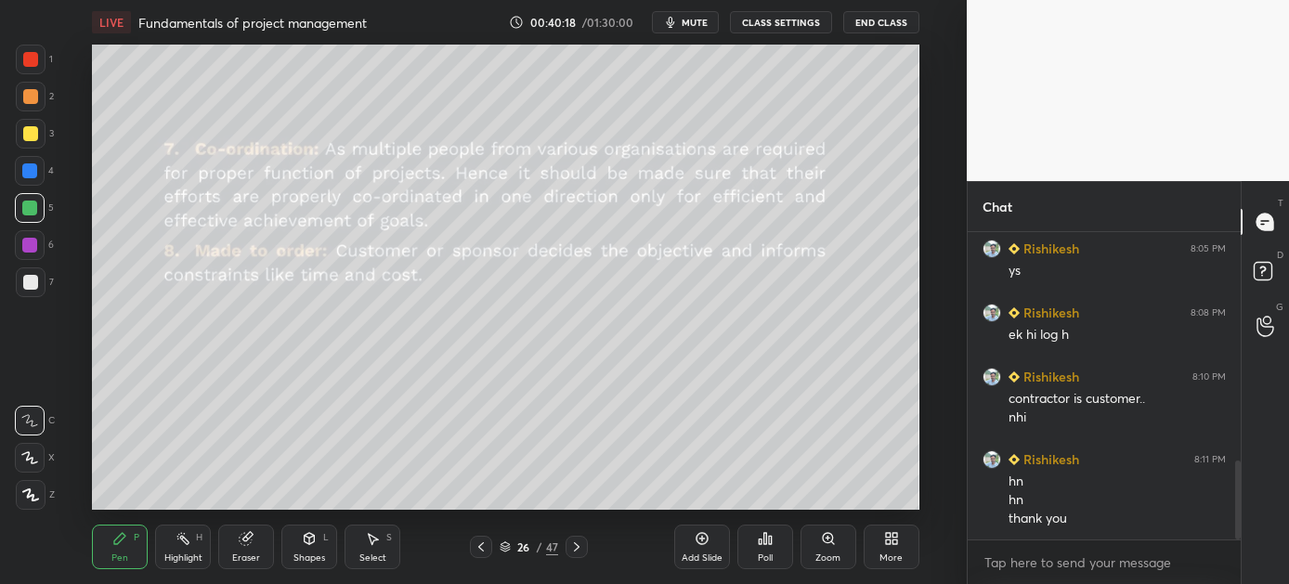
click at [574, 549] on icon at bounding box center [576, 547] width 15 height 15
drag, startPoint x: 574, startPoint y: 546, endPoint x: 565, endPoint y: 545, distance: 9.3
click at [572, 545] on icon at bounding box center [576, 547] width 15 height 15
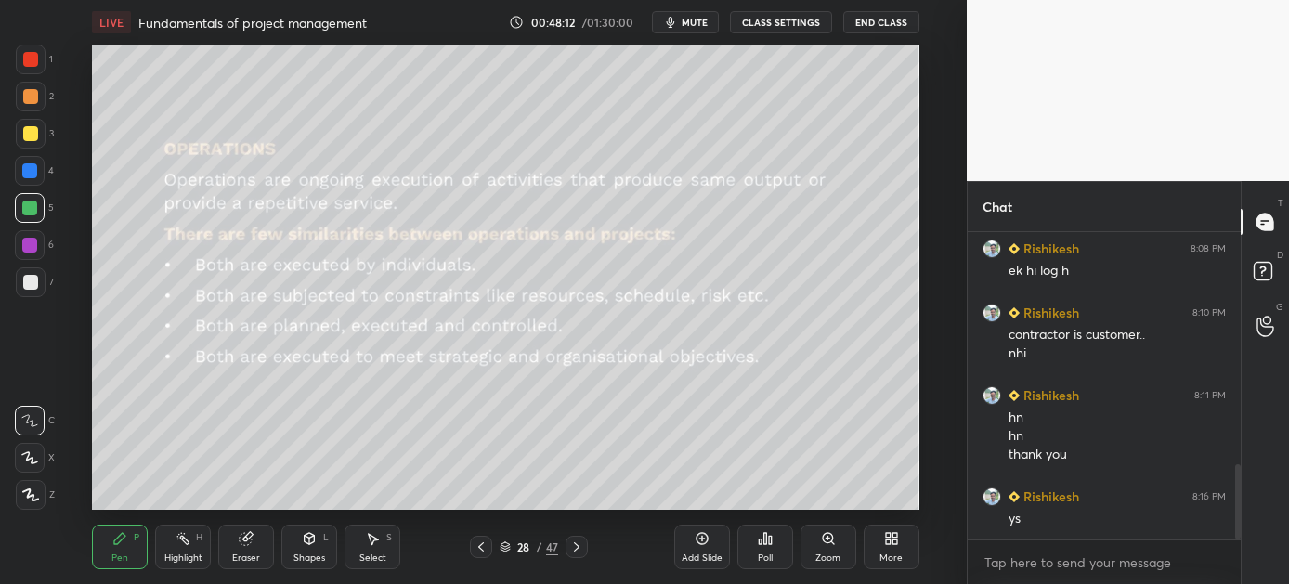
click at [569, 542] on icon at bounding box center [576, 547] width 15 height 15
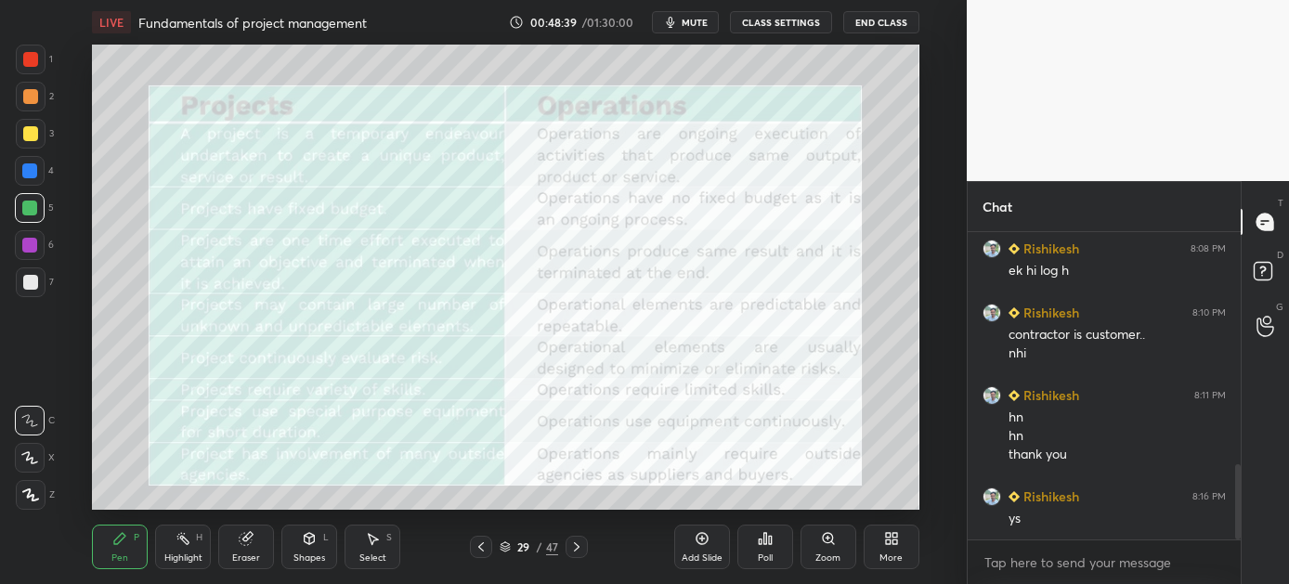
scroll to position [1014, 0]
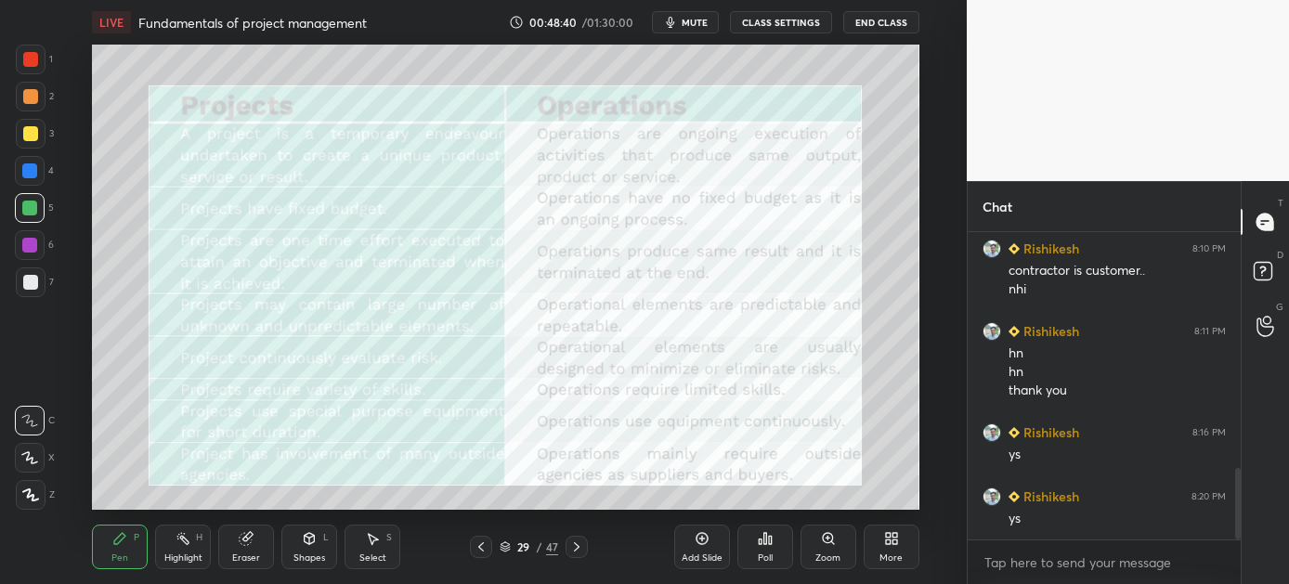
click at [574, 544] on icon at bounding box center [576, 547] width 15 height 15
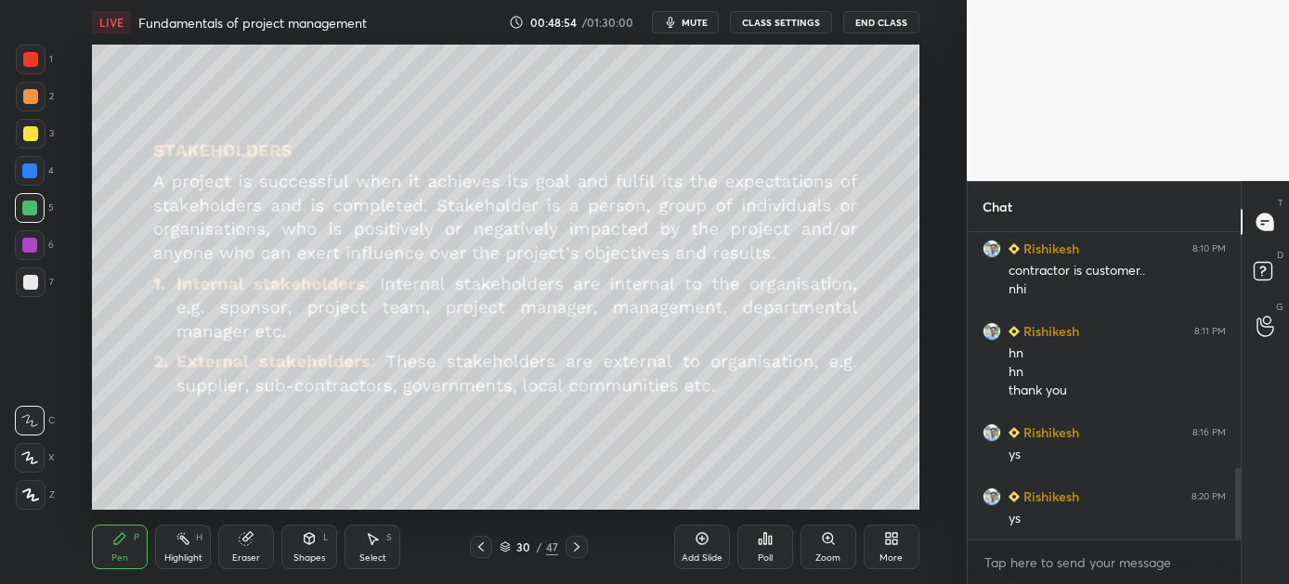
click at [312, 544] on icon at bounding box center [309, 538] width 15 height 15
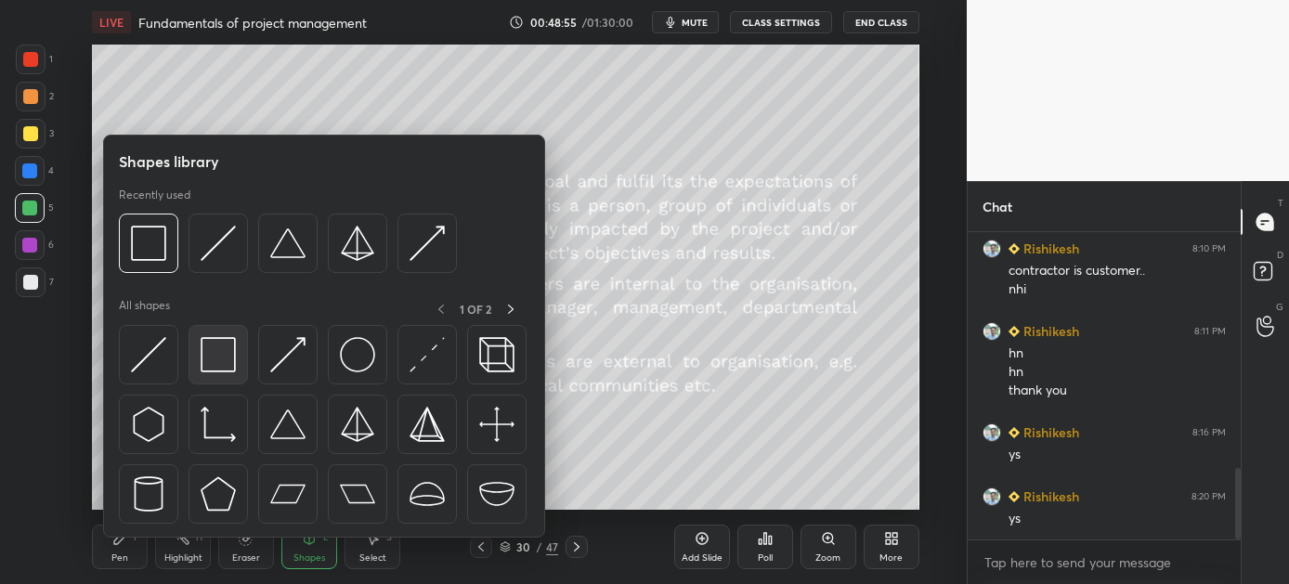
click at [209, 342] on img at bounding box center [218, 354] width 35 height 35
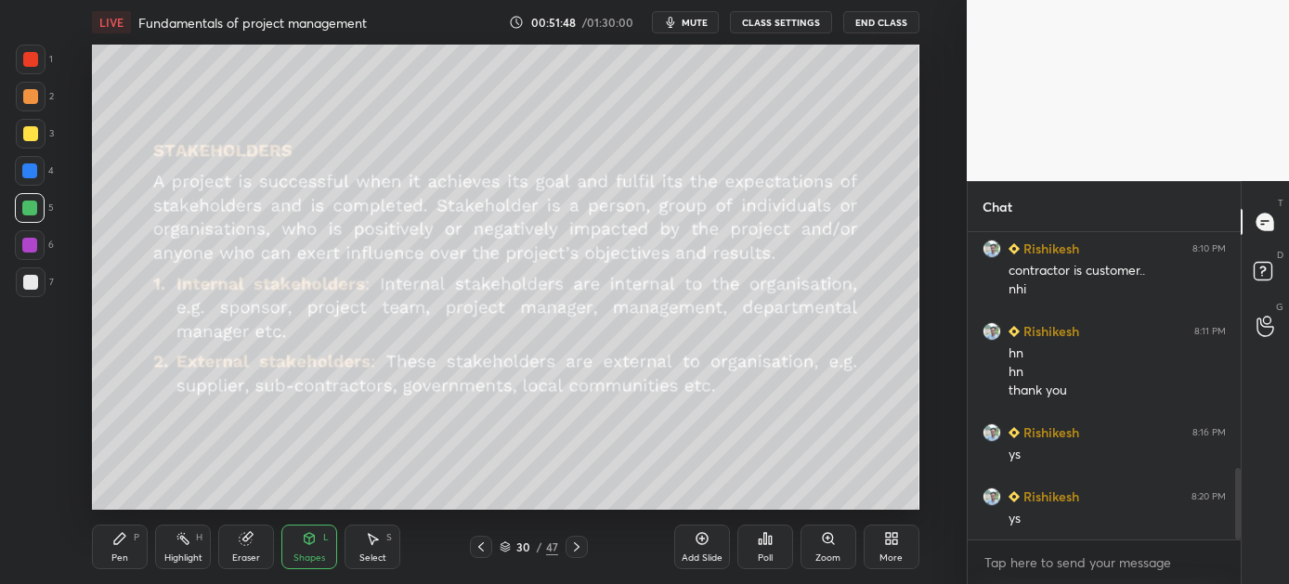
click at [576, 552] on icon at bounding box center [576, 547] width 15 height 15
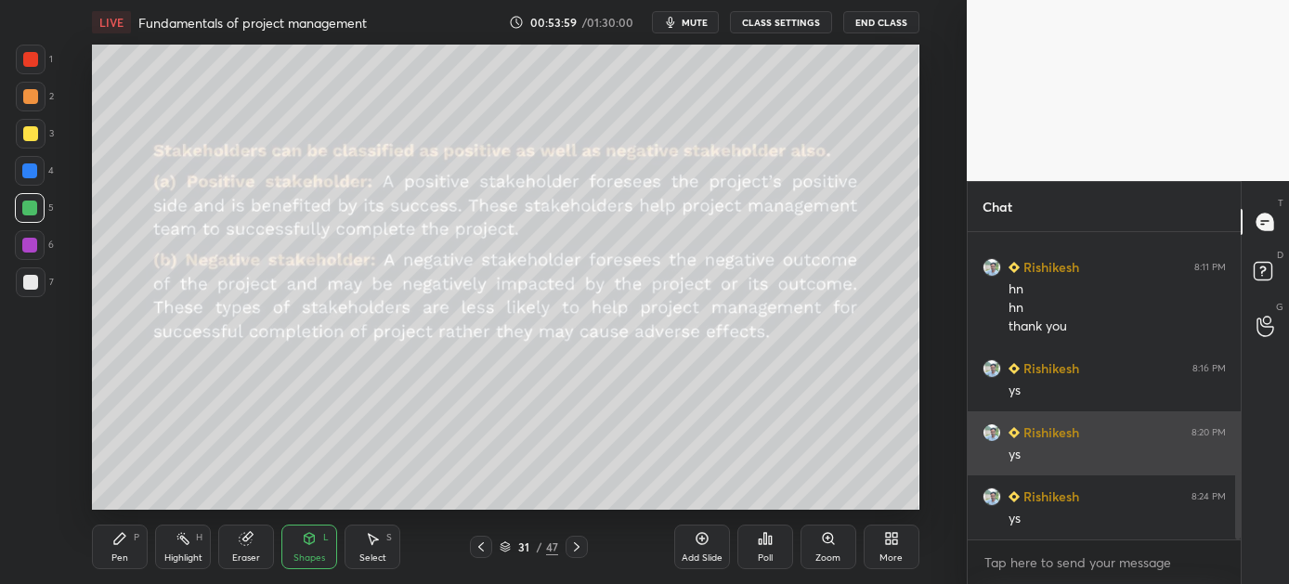
scroll to position [1142, 0]
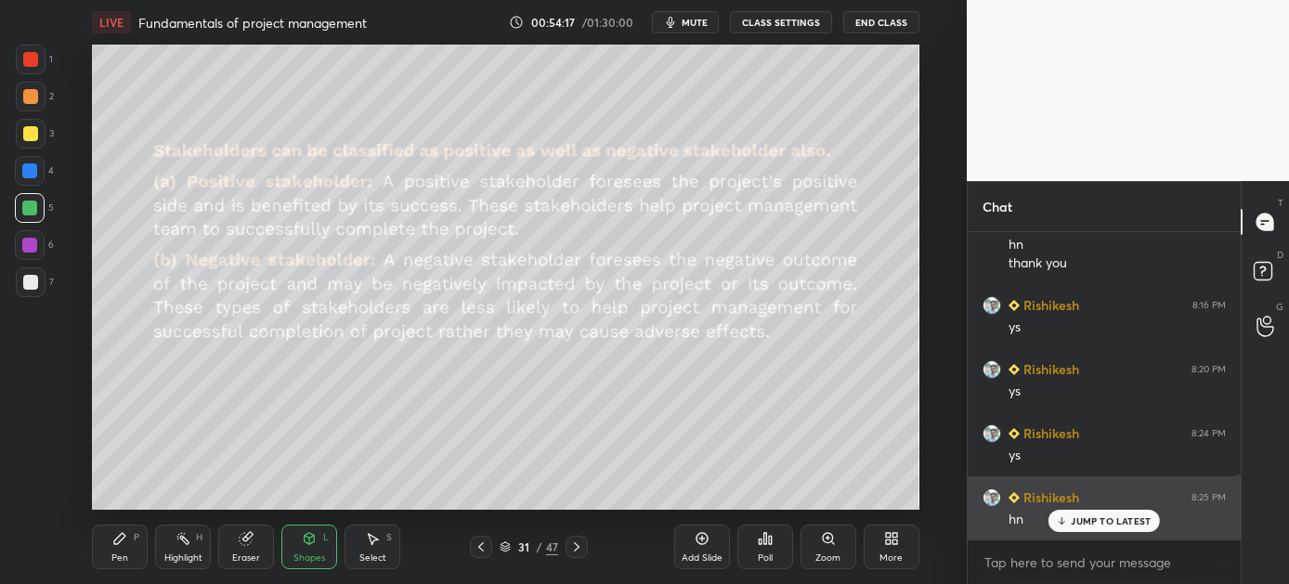
click at [1092, 509] on div "hn" at bounding box center [1117, 518] width 217 height 22
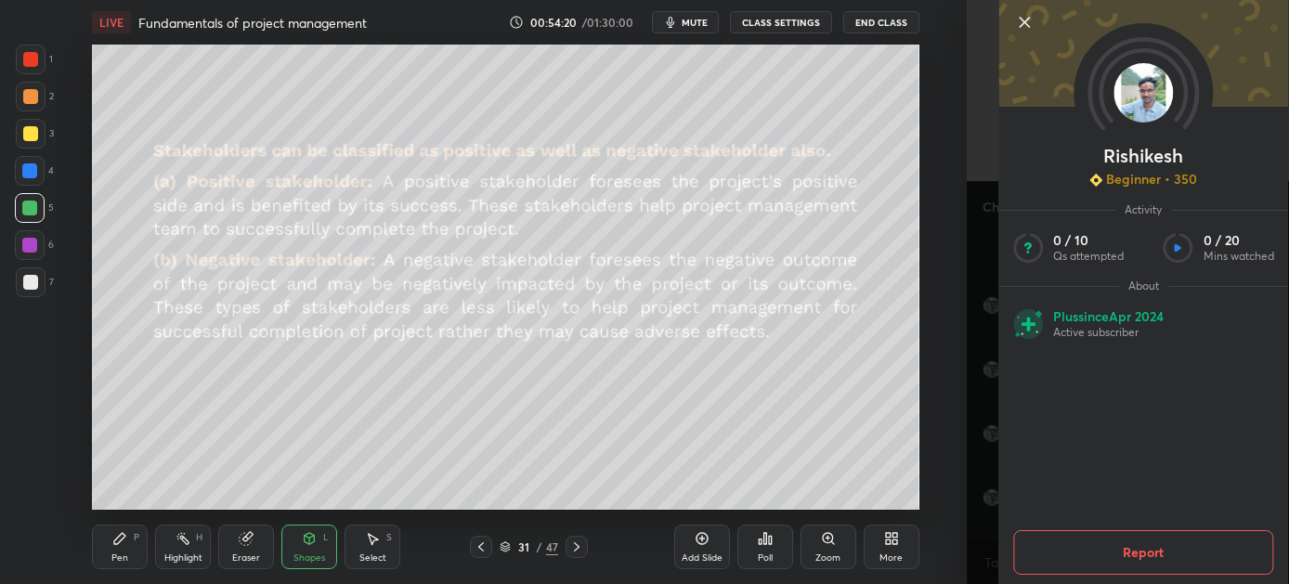
click at [1020, 22] on icon at bounding box center [1024, 22] width 22 height 22
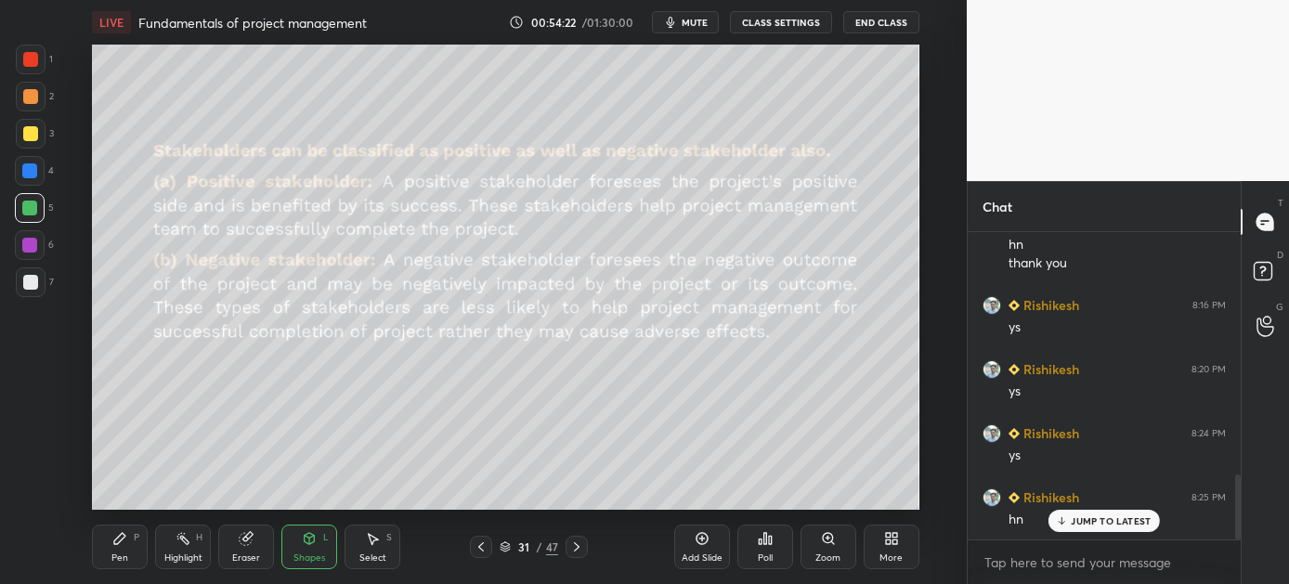
click at [1064, 510] on div "JUMP TO LATEST" at bounding box center [1104, 521] width 111 height 22
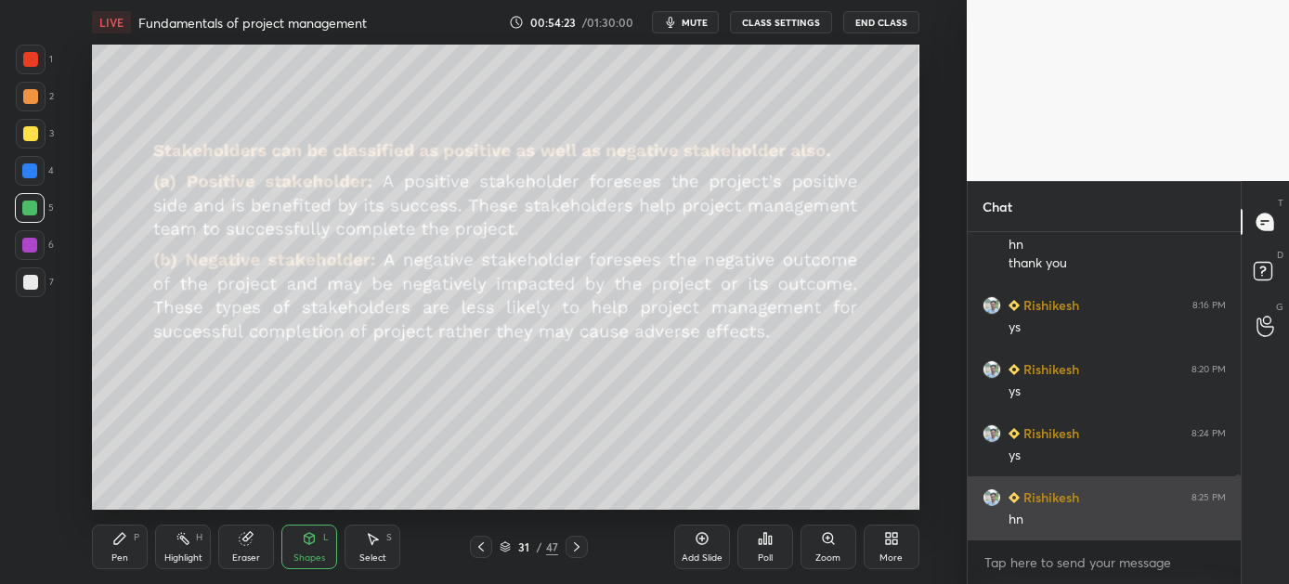
click at [1048, 491] on h6 "Rishikesh" at bounding box center [1049, 498] width 59 height 20
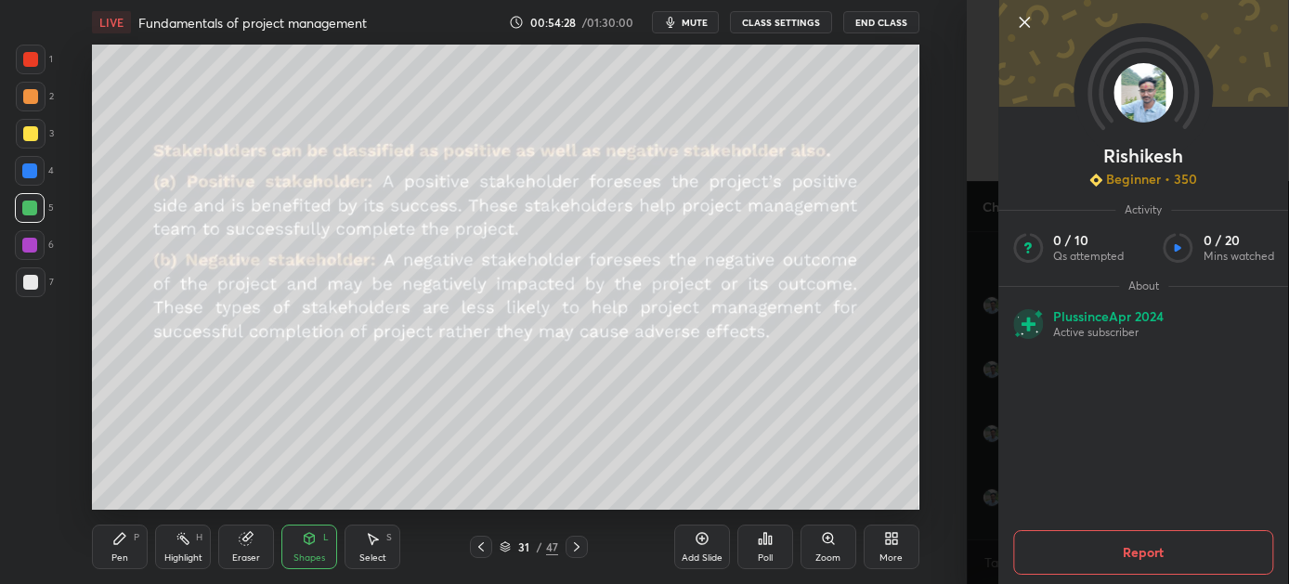
click at [1019, 22] on icon at bounding box center [1024, 22] width 22 height 22
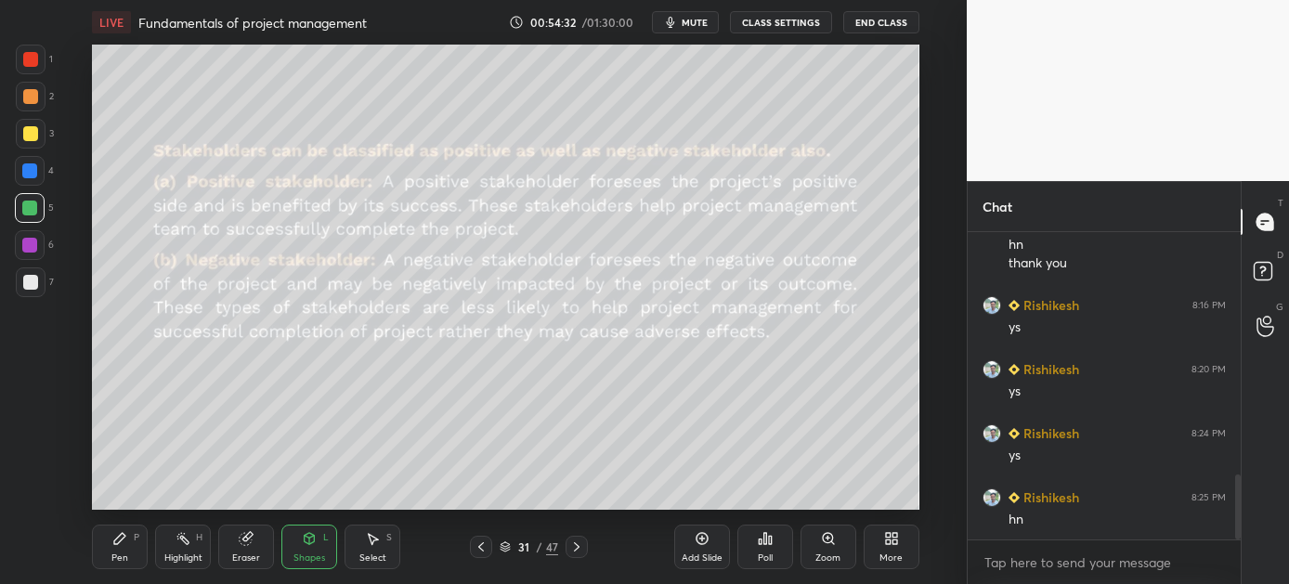
click at [577, 547] on icon at bounding box center [576, 547] width 15 height 15
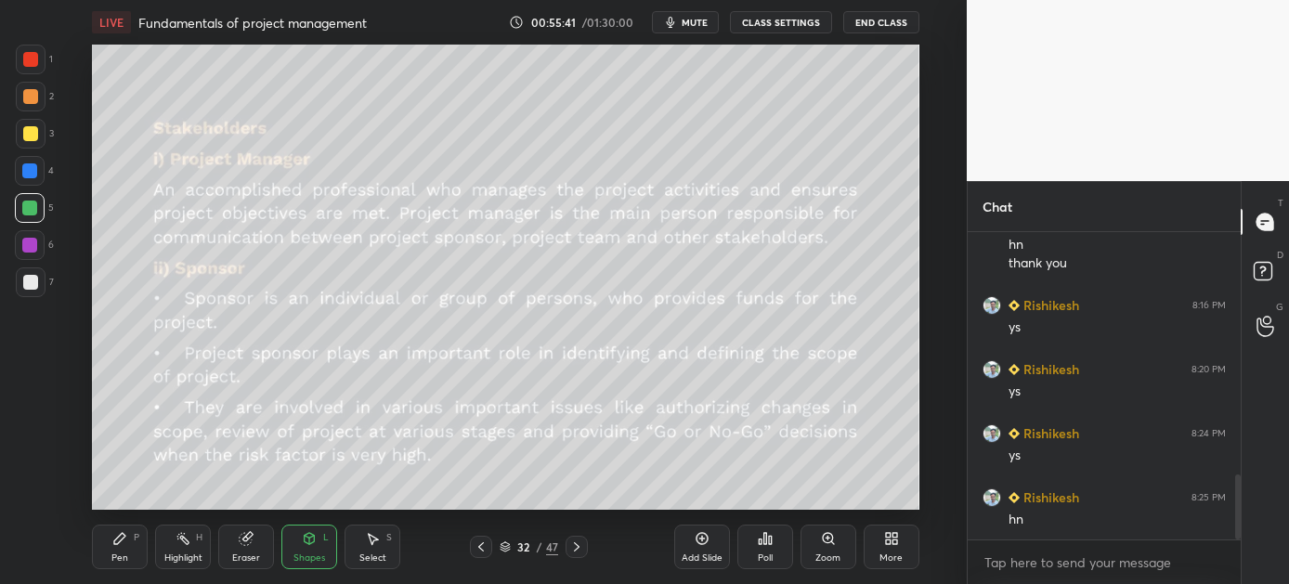
click at [125, 557] on div "Pen" at bounding box center [119, 558] width 17 height 9
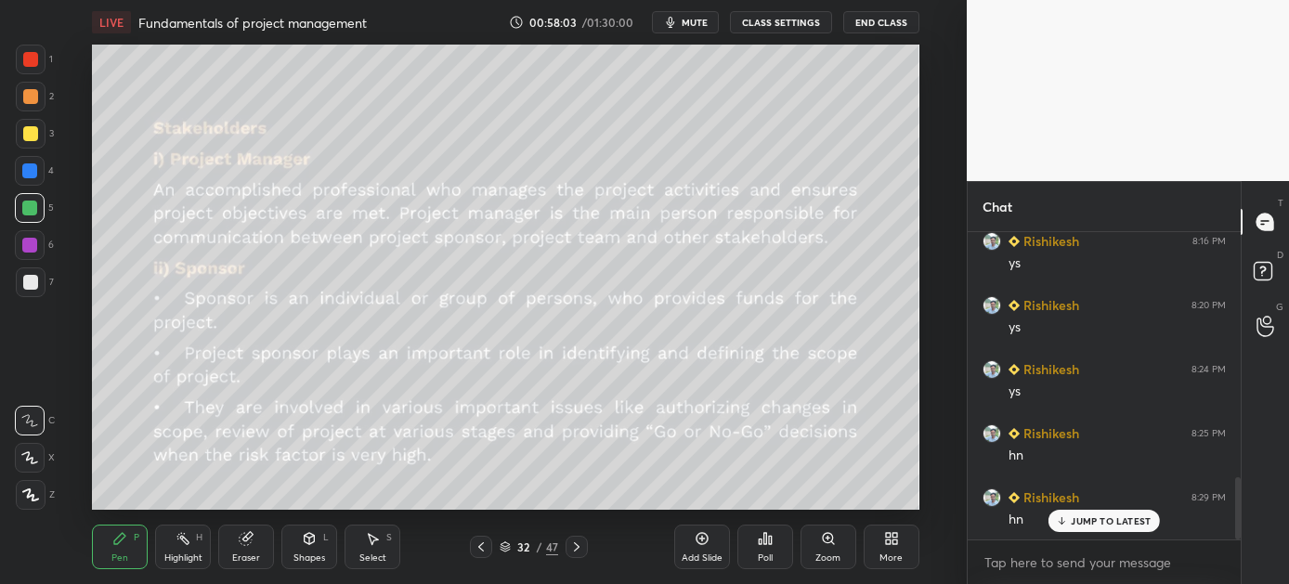
click at [1072, 510] on div "JUMP TO LATEST" at bounding box center [1104, 521] width 111 height 22
click at [574, 542] on icon at bounding box center [576, 547] width 15 height 15
click at [577, 546] on icon at bounding box center [577, 546] width 6 height 9
click at [572, 544] on icon at bounding box center [576, 547] width 15 height 15
click at [482, 545] on icon at bounding box center [481, 547] width 15 height 15
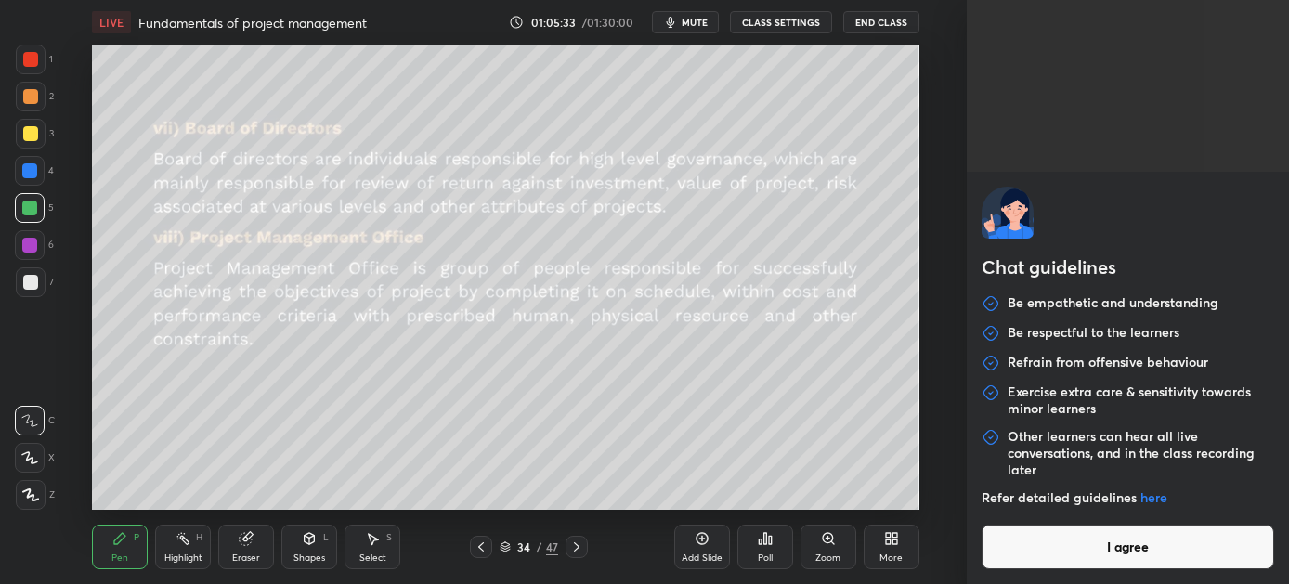
click at [1027, 561] on body "1 2 3 4 5 6 7 C X Z C X Z E E Erase all H H LIVE Fundamentals of project manage…" at bounding box center [644, 292] width 1289 height 584
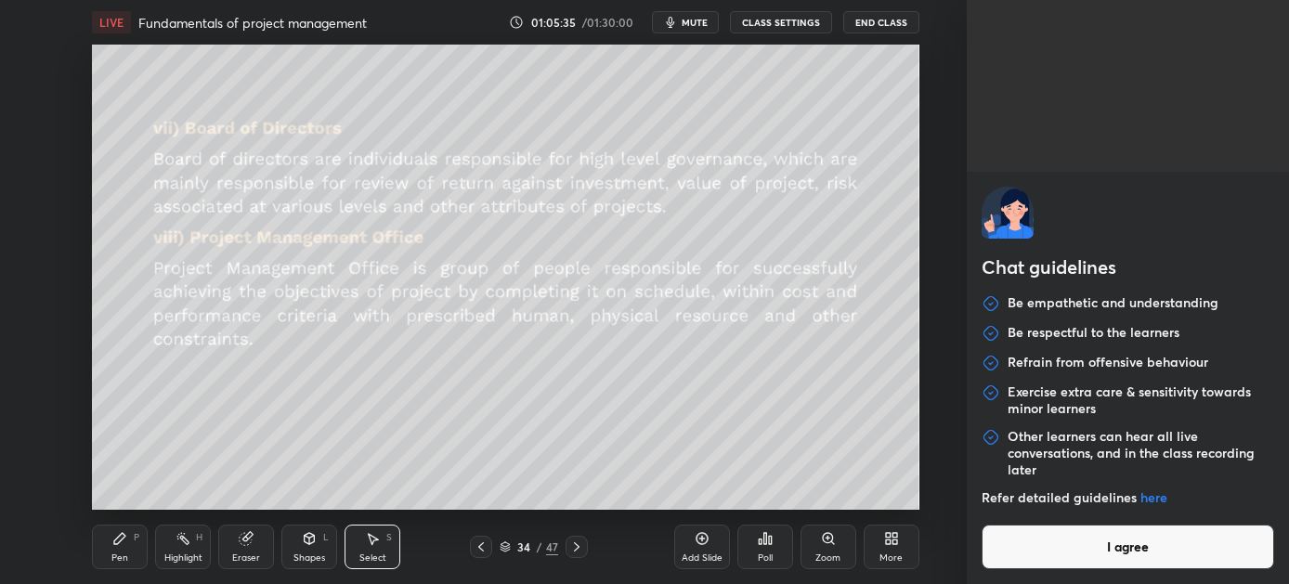
click at [1039, 555] on button "I agree" at bounding box center [1128, 547] width 293 height 45
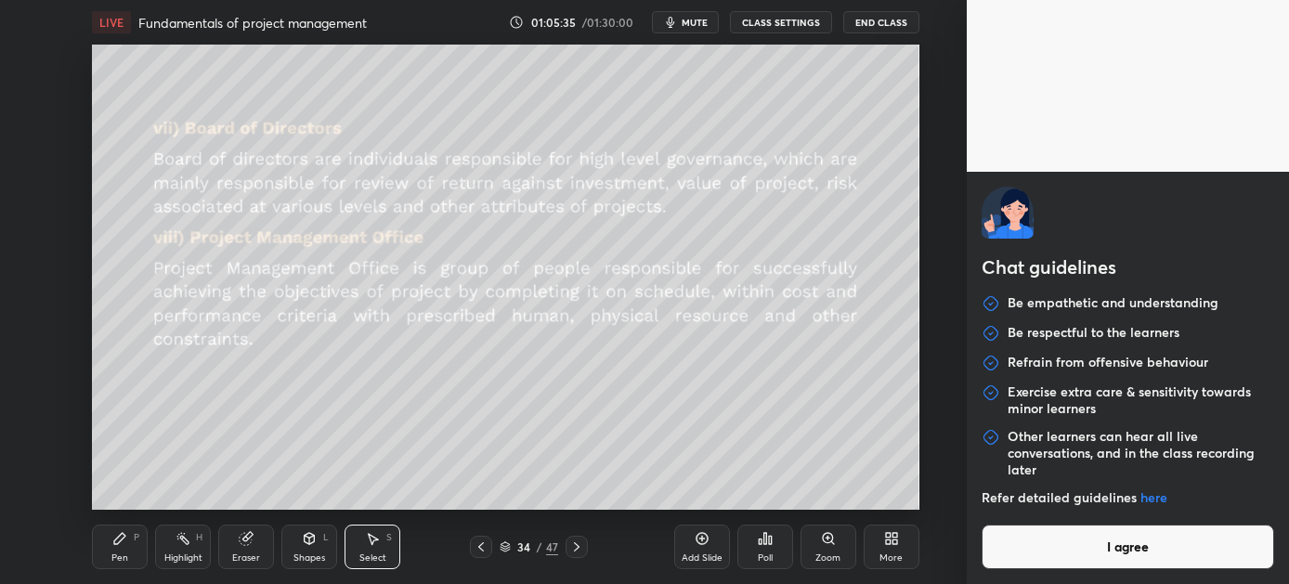
type textarea "x"
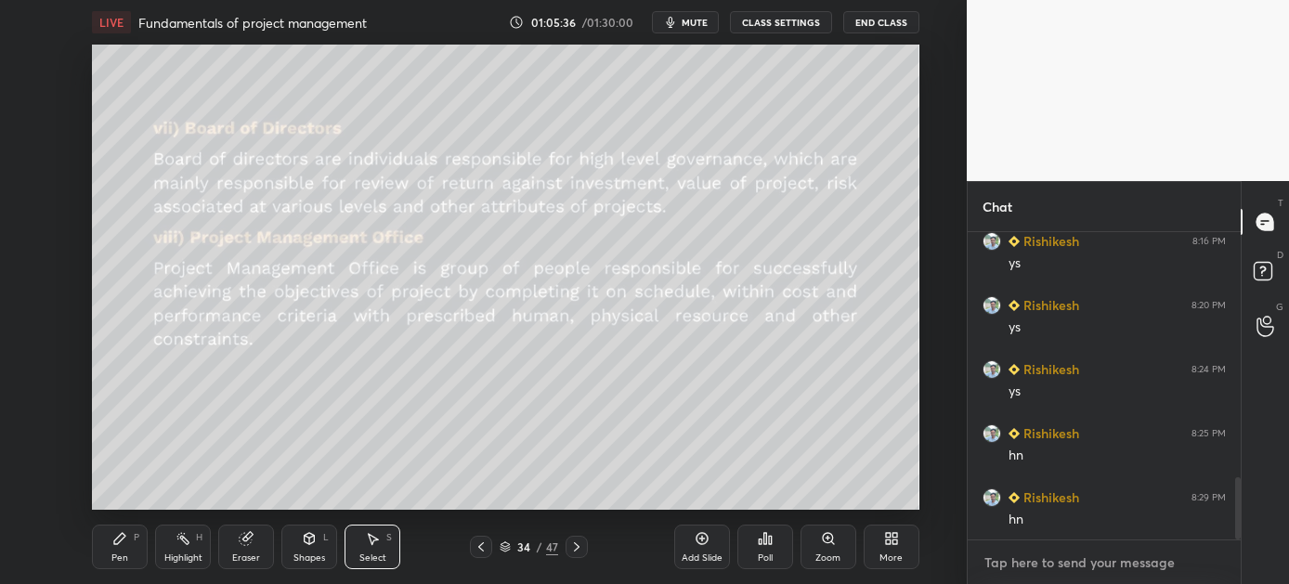
paste textarea "[URL][DOMAIN_NAME]"
type textarea "[URL][DOMAIN_NAME]"
type textarea "x"
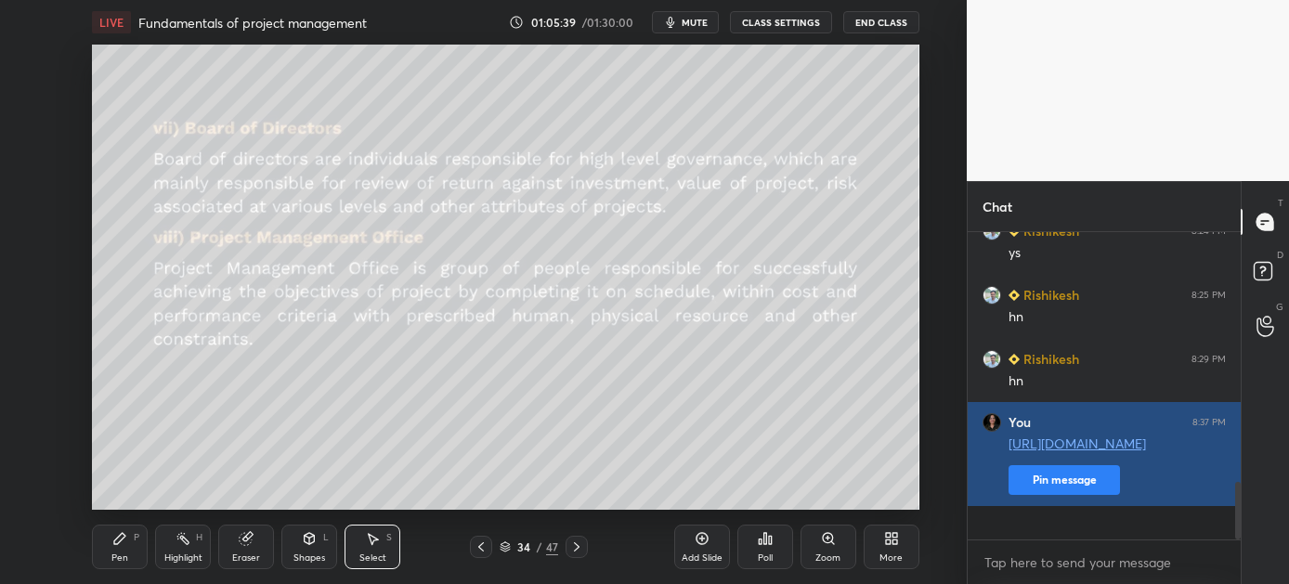
click at [1064, 495] on button "Pin message" at bounding box center [1064, 480] width 111 height 30
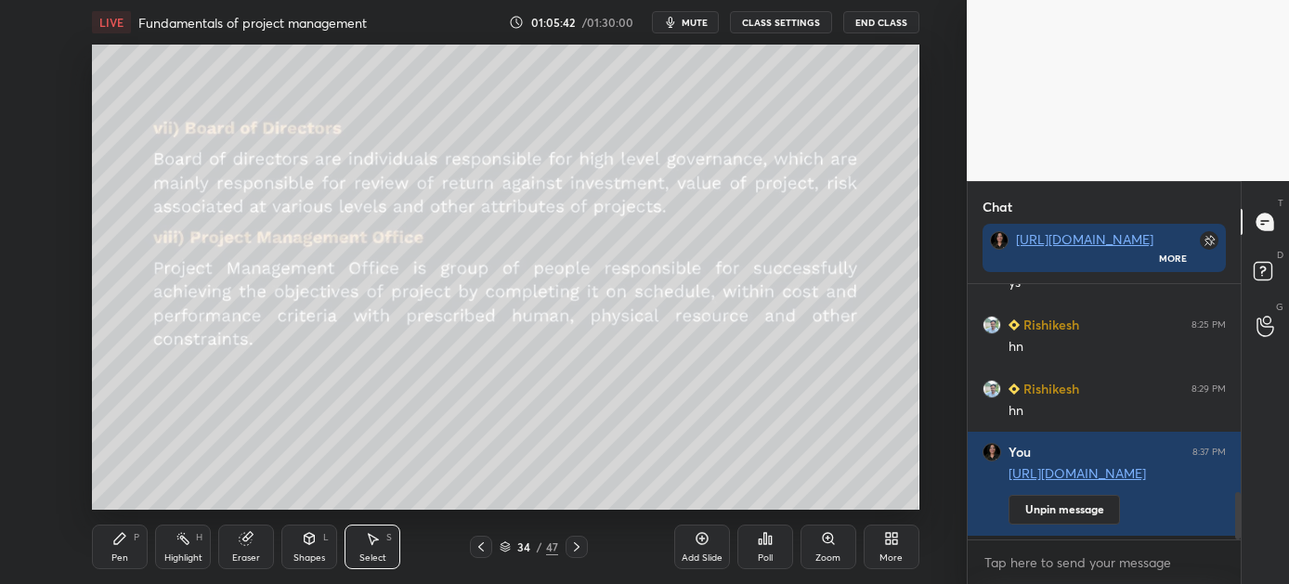
scroll to position [1377, 0]
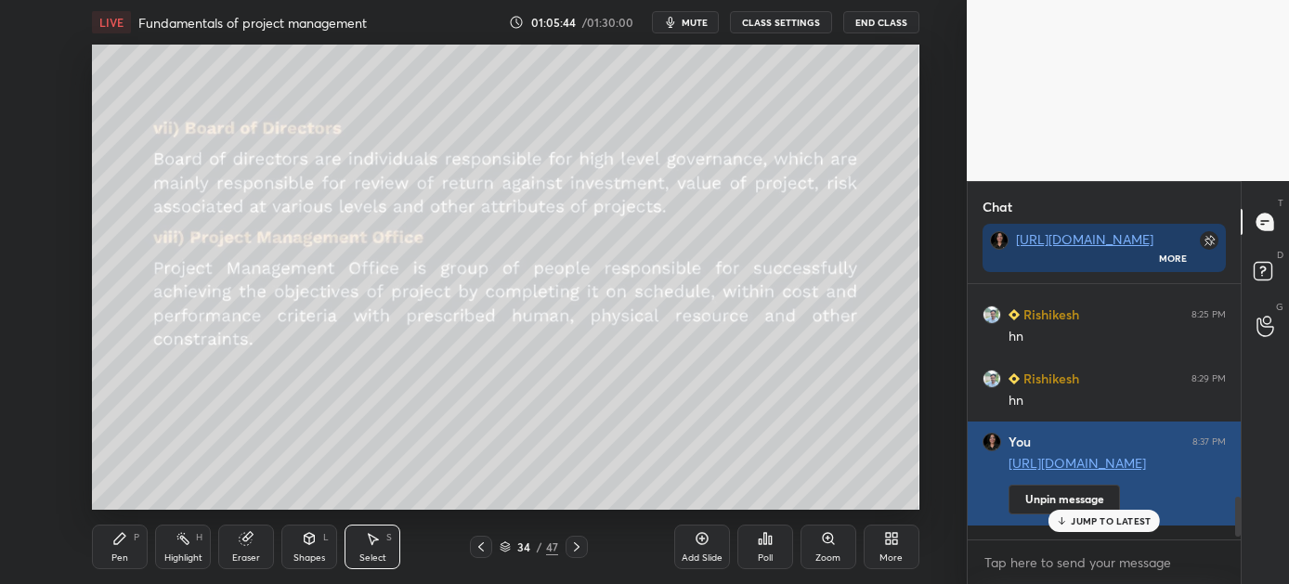
drag, startPoint x: 1134, startPoint y: 527, endPoint x: 1004, endPoint y: 457, distance: 147.5
click at [1004, 457] on div "You 8:37 PM [URL][DOMAIN_NAME] Unpin message" at bounding box center [1104, 474] width 273 height 104
copy link "[URL][DOMAIN_NAME]"
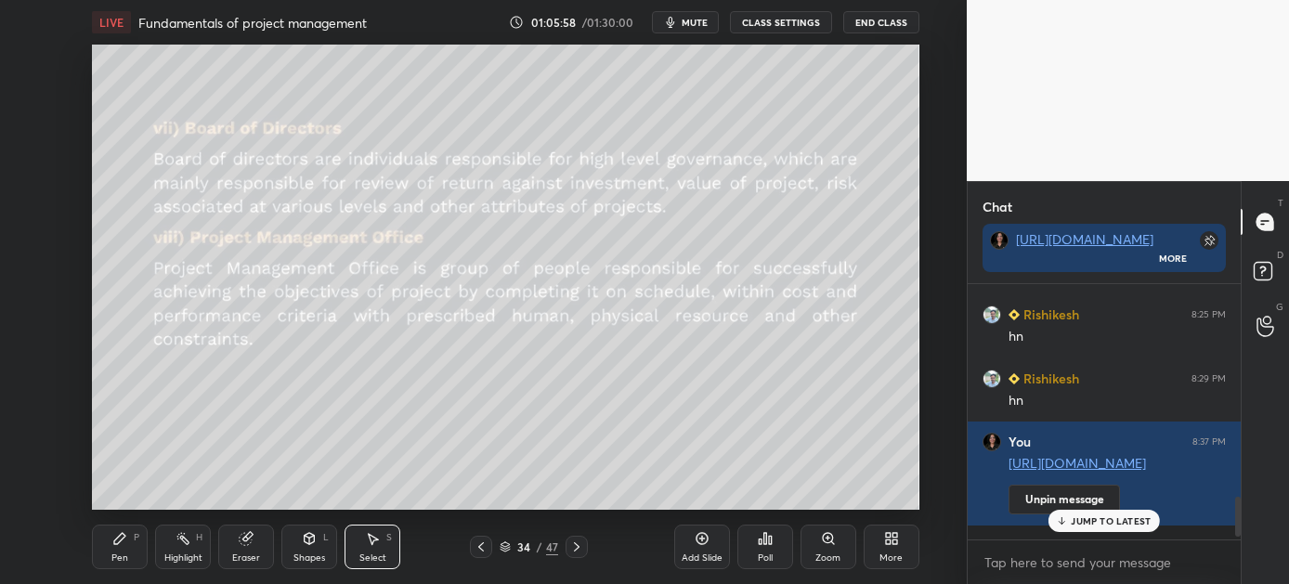
click at [1085, 516] on p "JUMP TO LATEST" at bounding box center [1111, 521] width 80 height 11
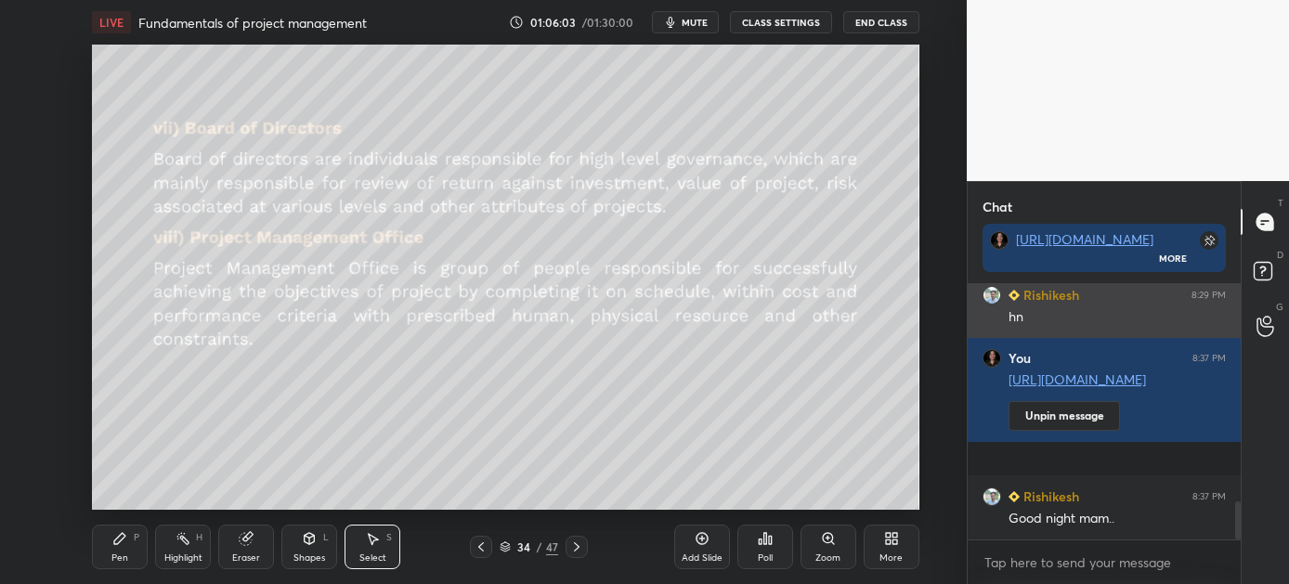
scroll to position [250, 268]
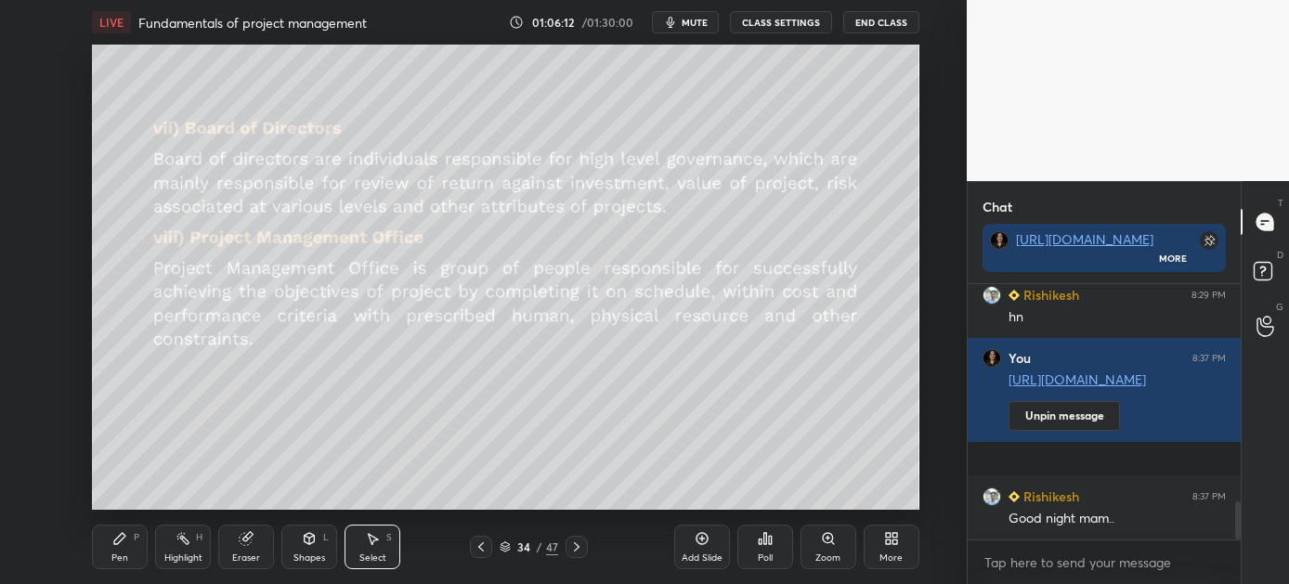
click at [869, 21] on button "End Class" at bounding box center [881, 22] width 76 height 22
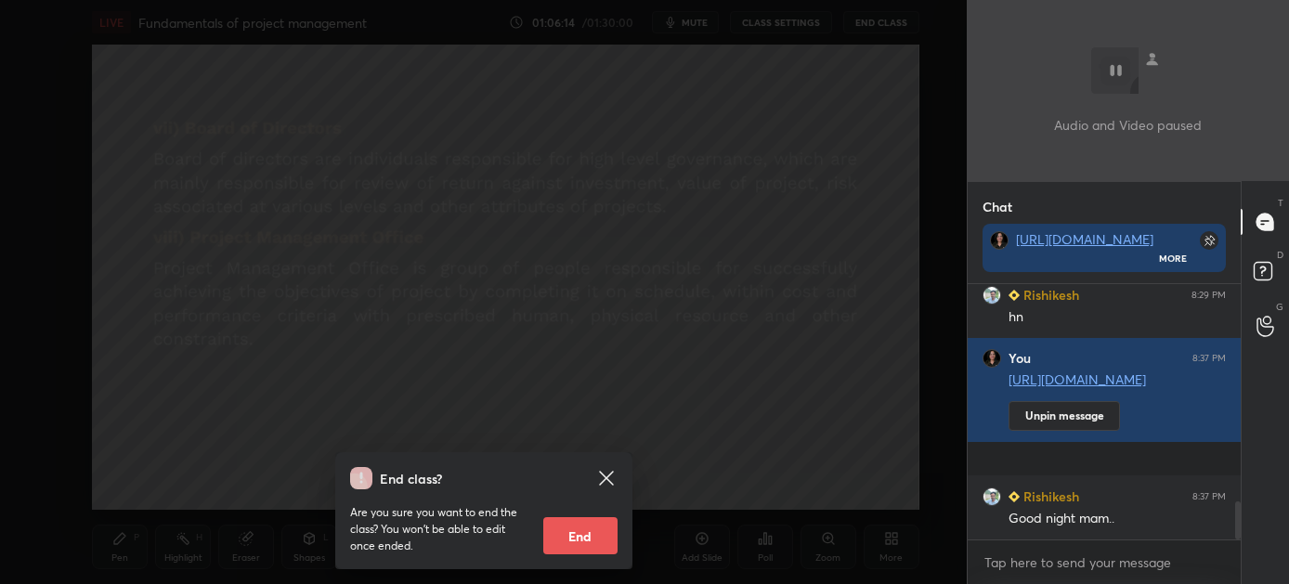
click at [584, 543] on button "End" at bounding box center [580, 535] width 74 height 37
type textarea "x"
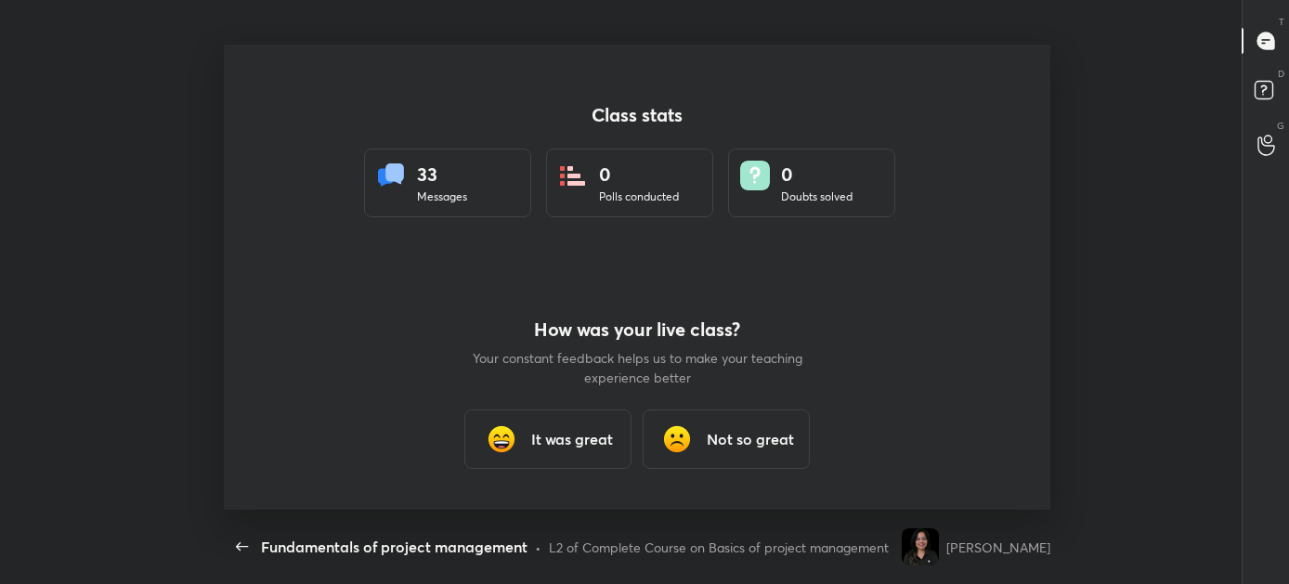
scroll to position [0, 0]
